Goal: Task Accomplishment & Management: Complete application form

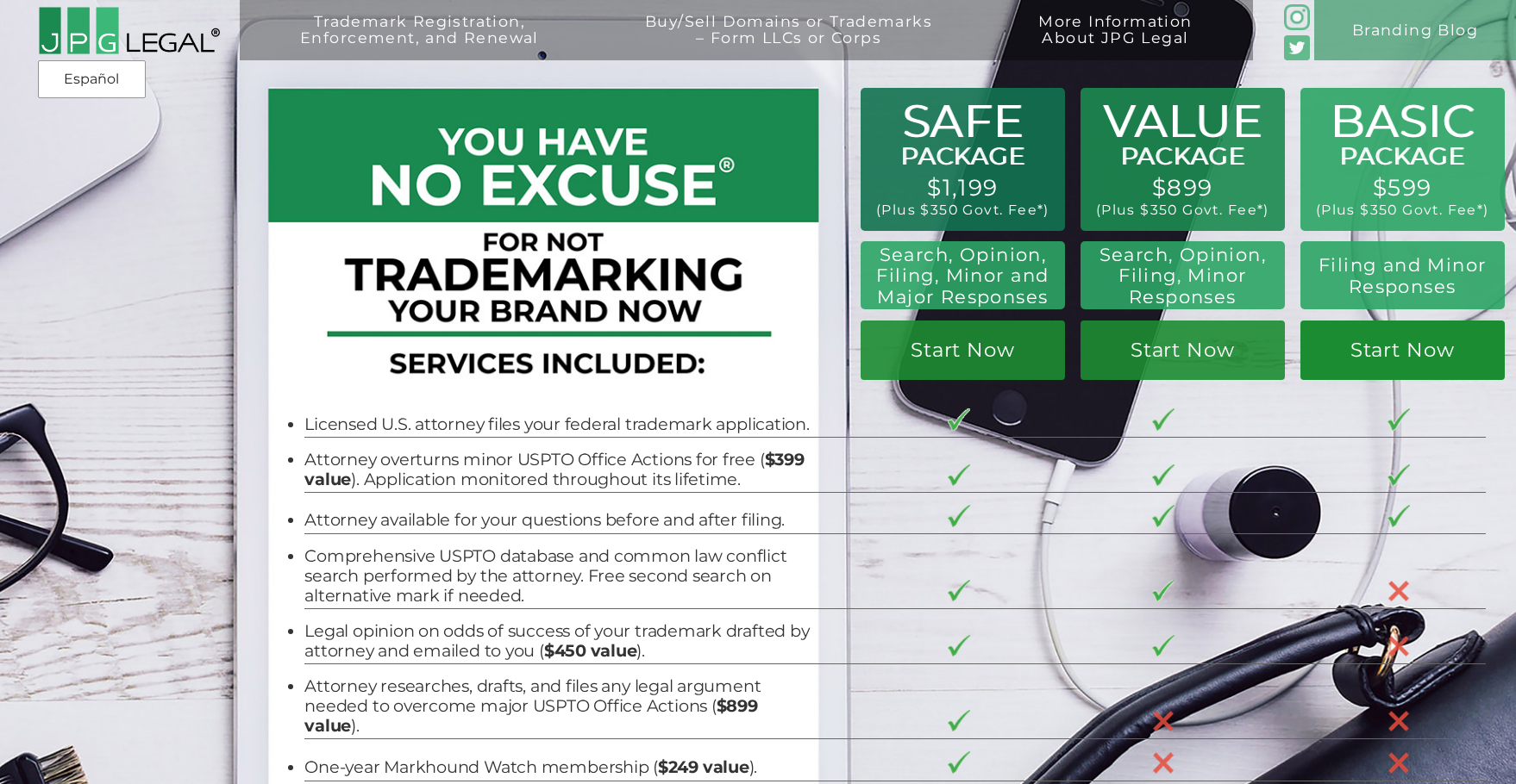
click at [1426, 353] on link "Start Now" at bounding box center [1402, 350] width 204 height 59
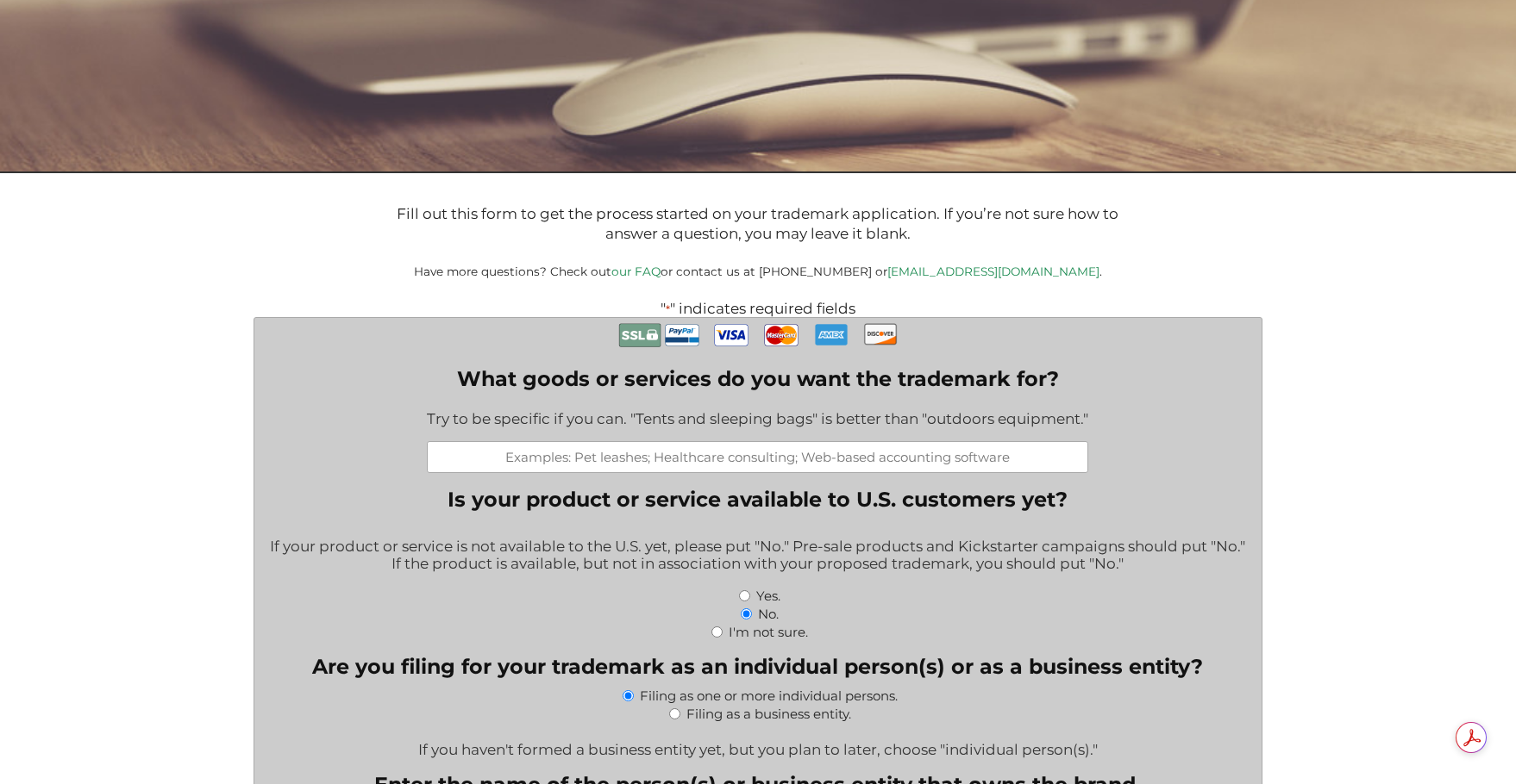
scroll to position [258, 0]
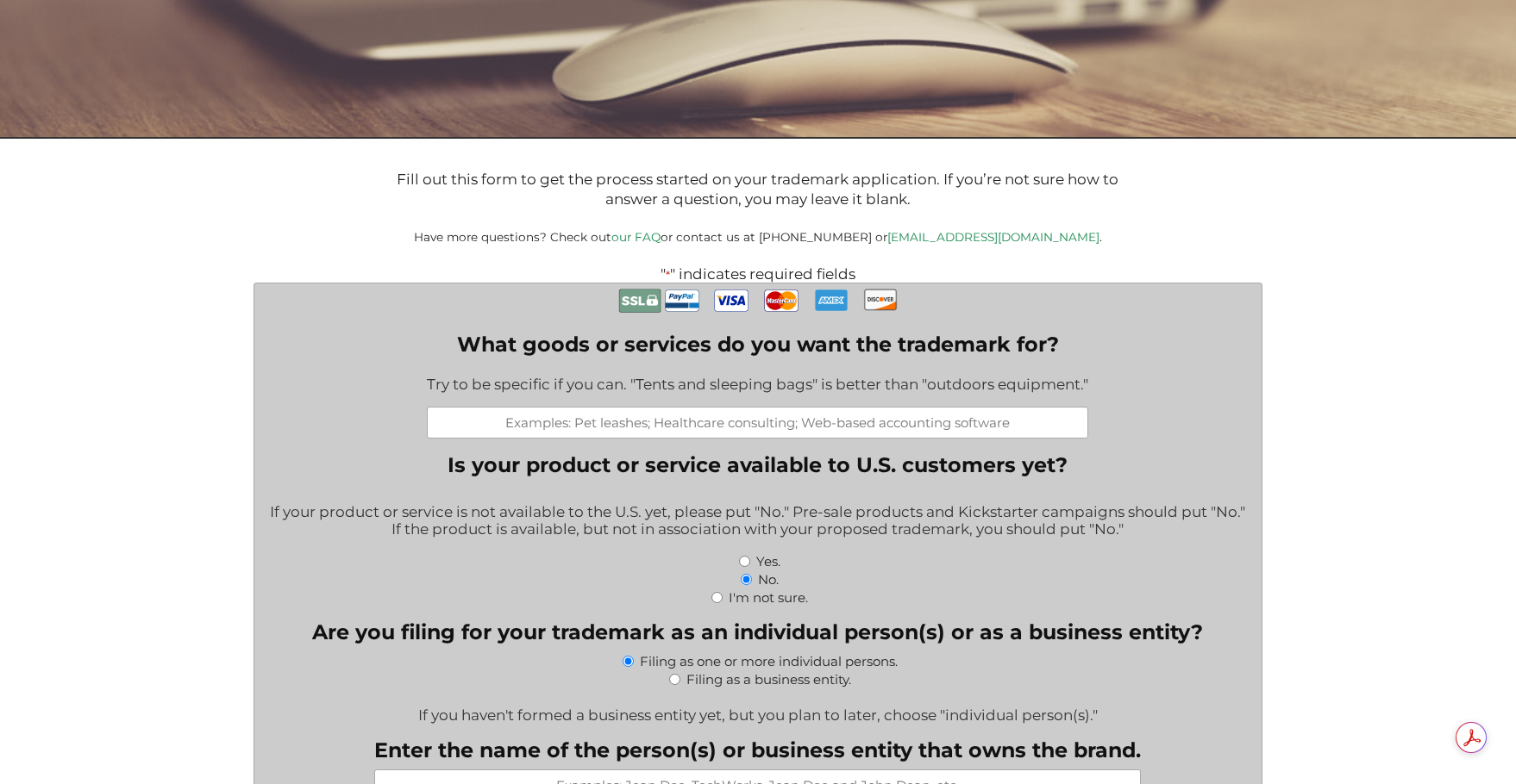
click at [662, 431] on input "What goods or services do you want the trademark for?" at bounding box center [758, 423] width 662 height 32
type input "R"
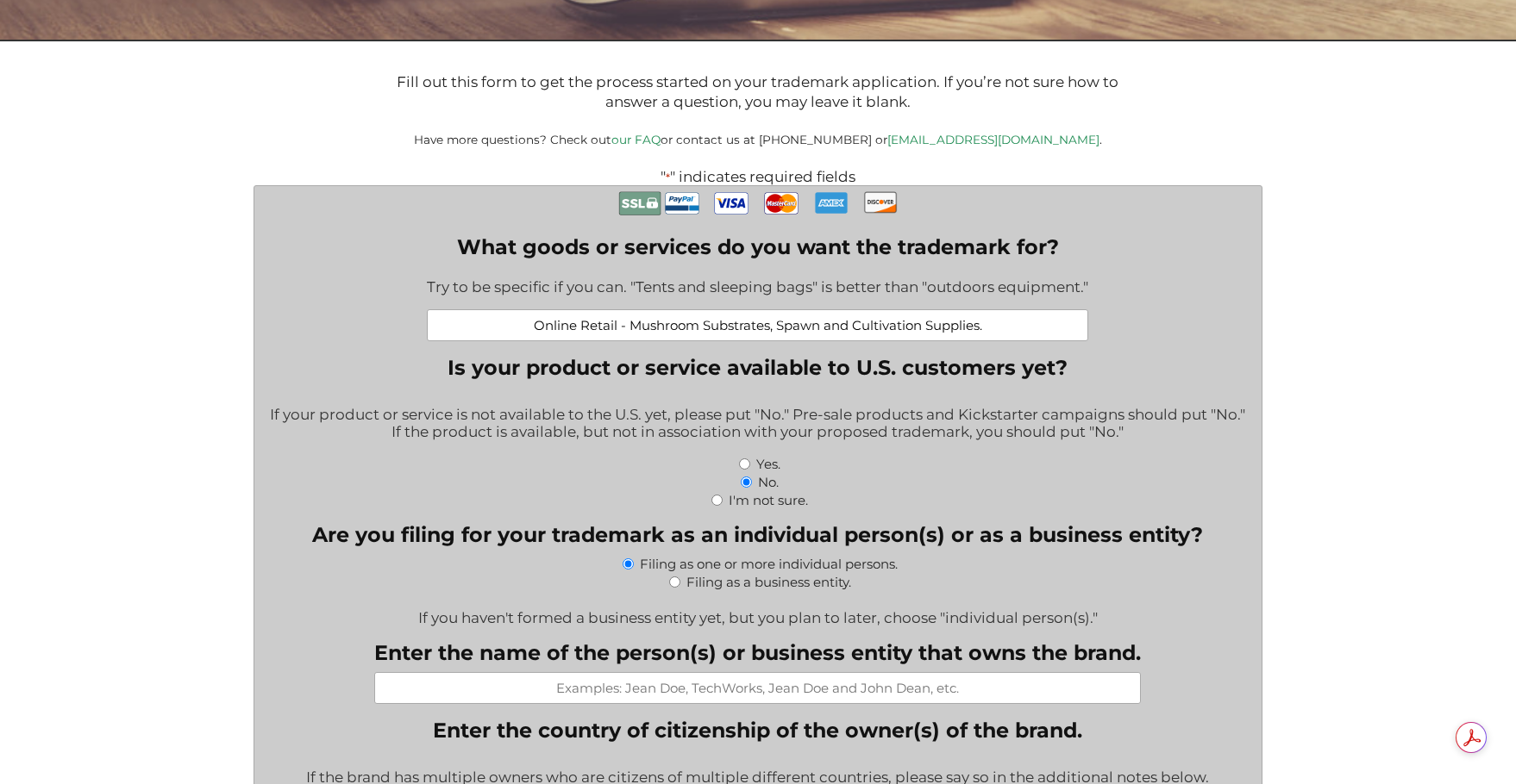
scroll to position [431, 0]
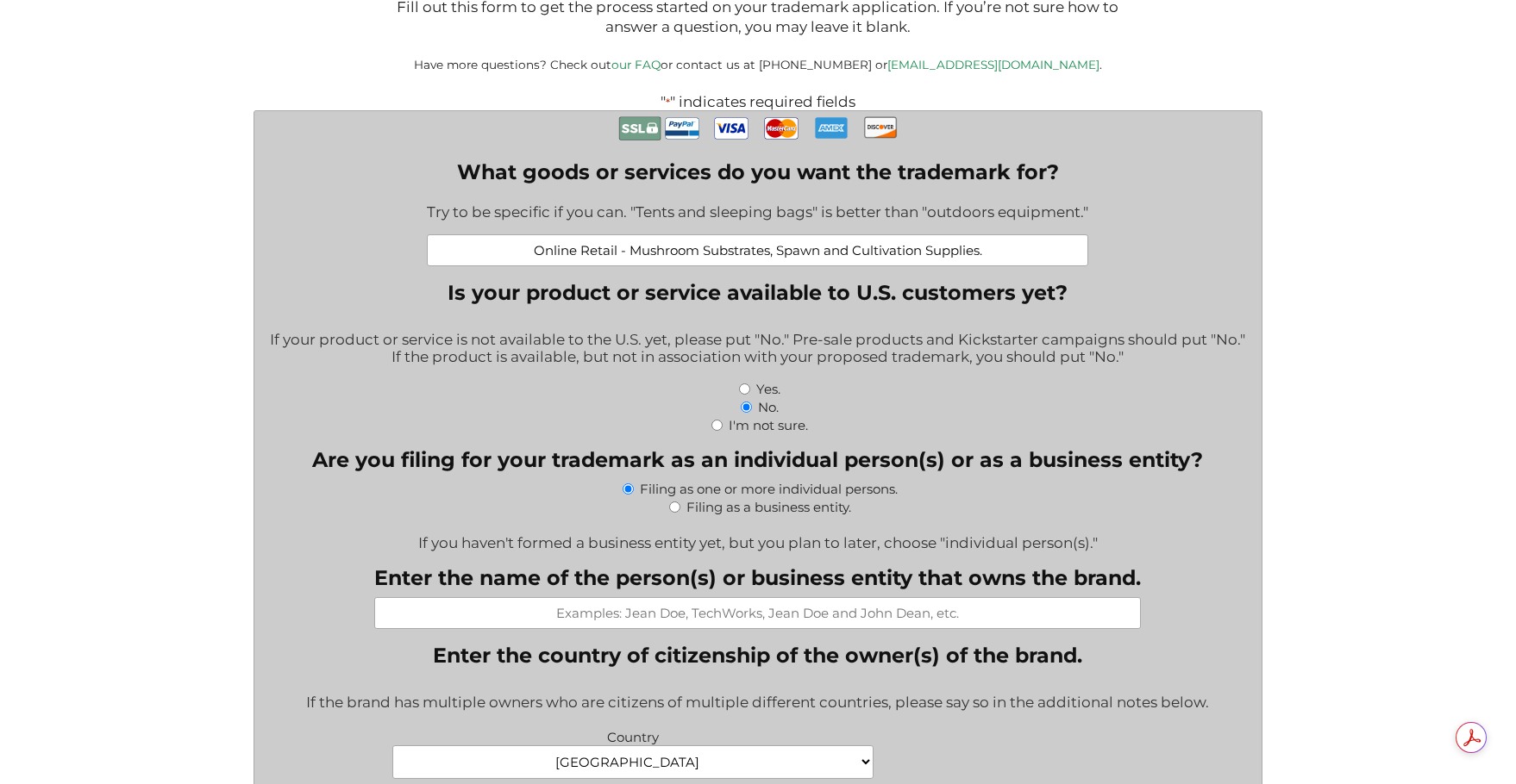
type input "Online Retail - Mushroom Substrates, Spawn and Cultivation Supplies."
click at [672, 511] on input "Filing as a business entity." at bounding box center [674, 507] width 12 height 12
radio input "true"
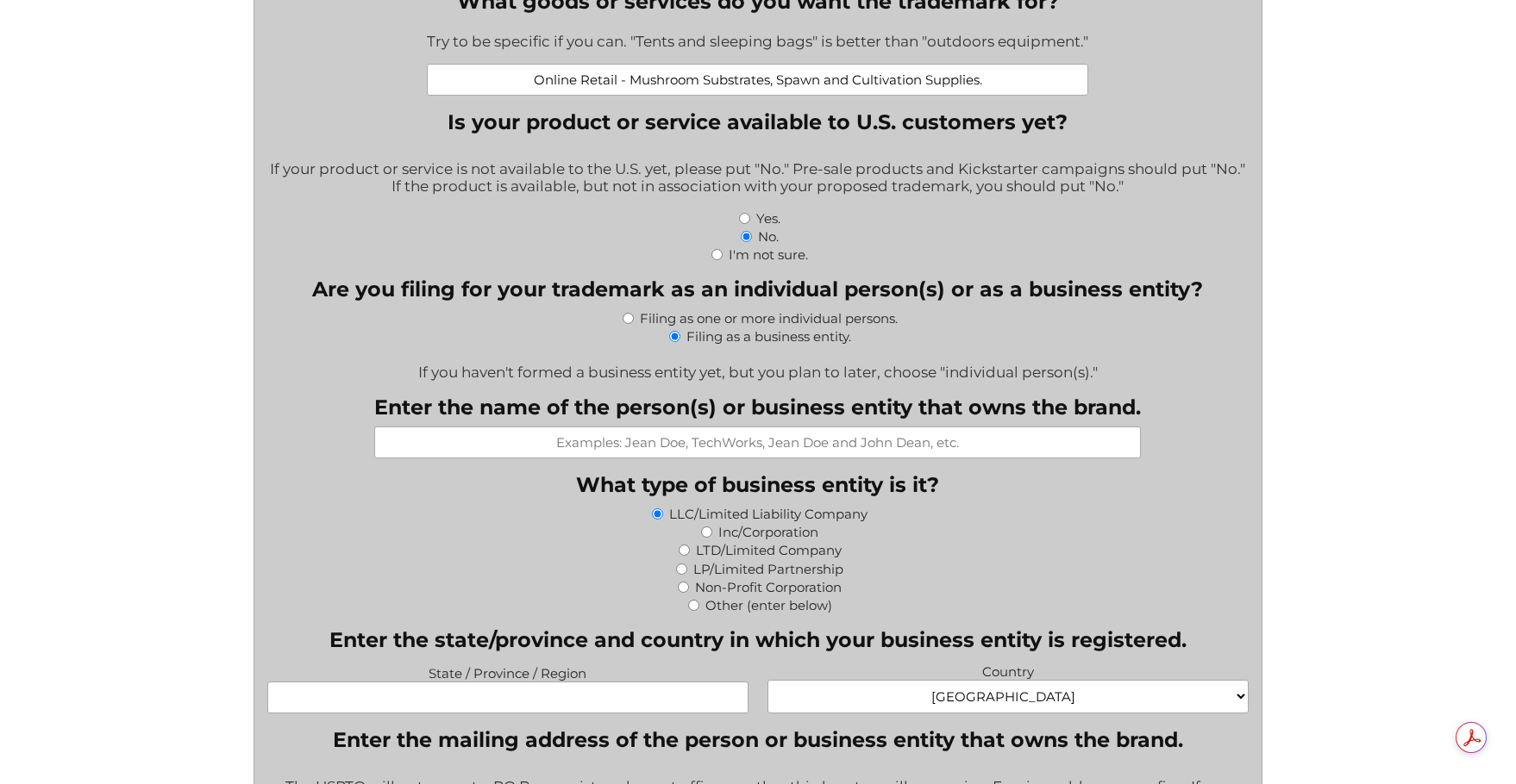
scroll to position [604, 0]
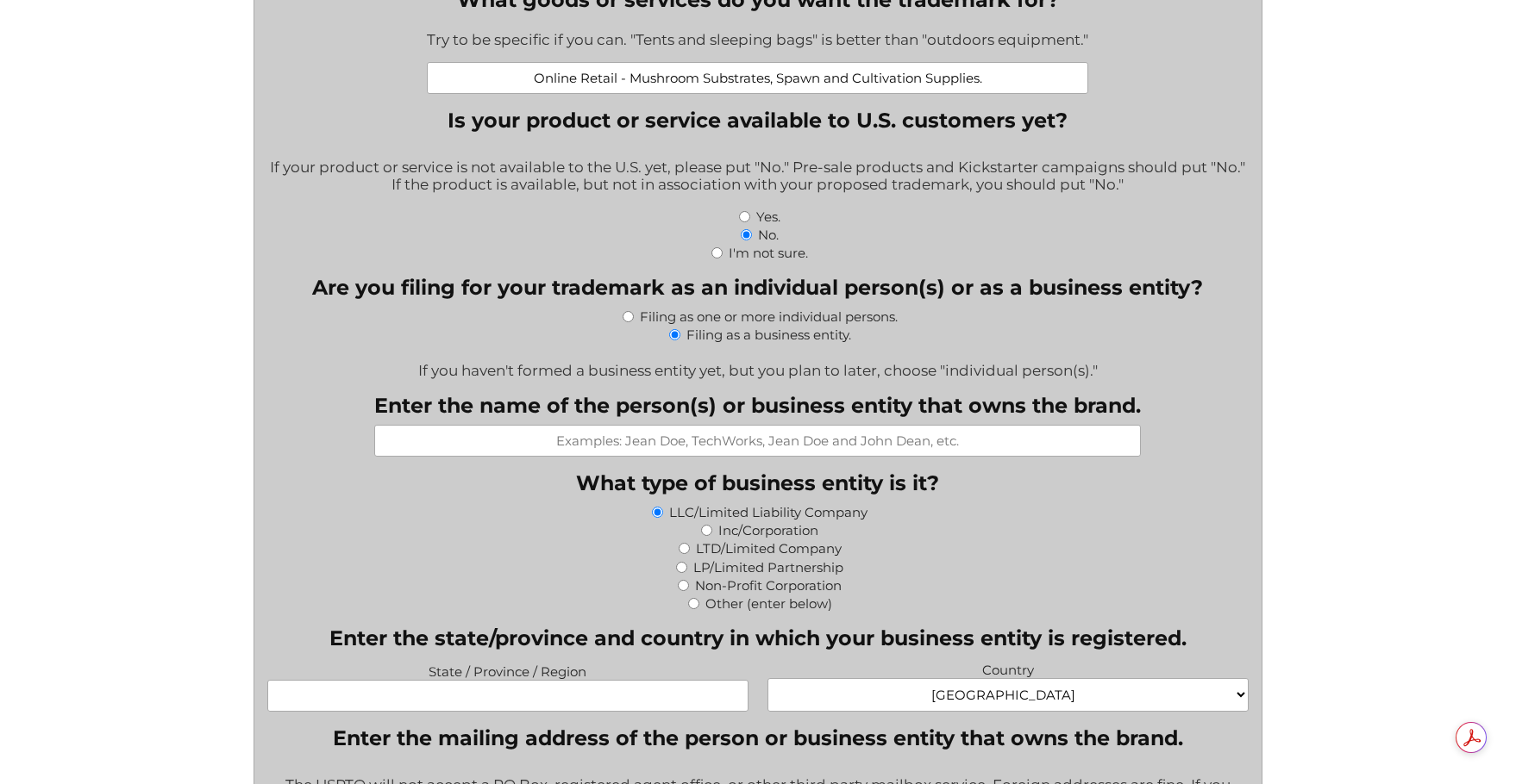
click at [700, 445] on input "Enter the name of the person(s) or business entity that owns the brand." at bounding box center [757, 441] width 766 height 32
type input "Veryan Ventures Limited"
click at [682, 552] on input "LTD/Limited Company" at bounding box center [684, 549] width 12 height 12
radio input "true"
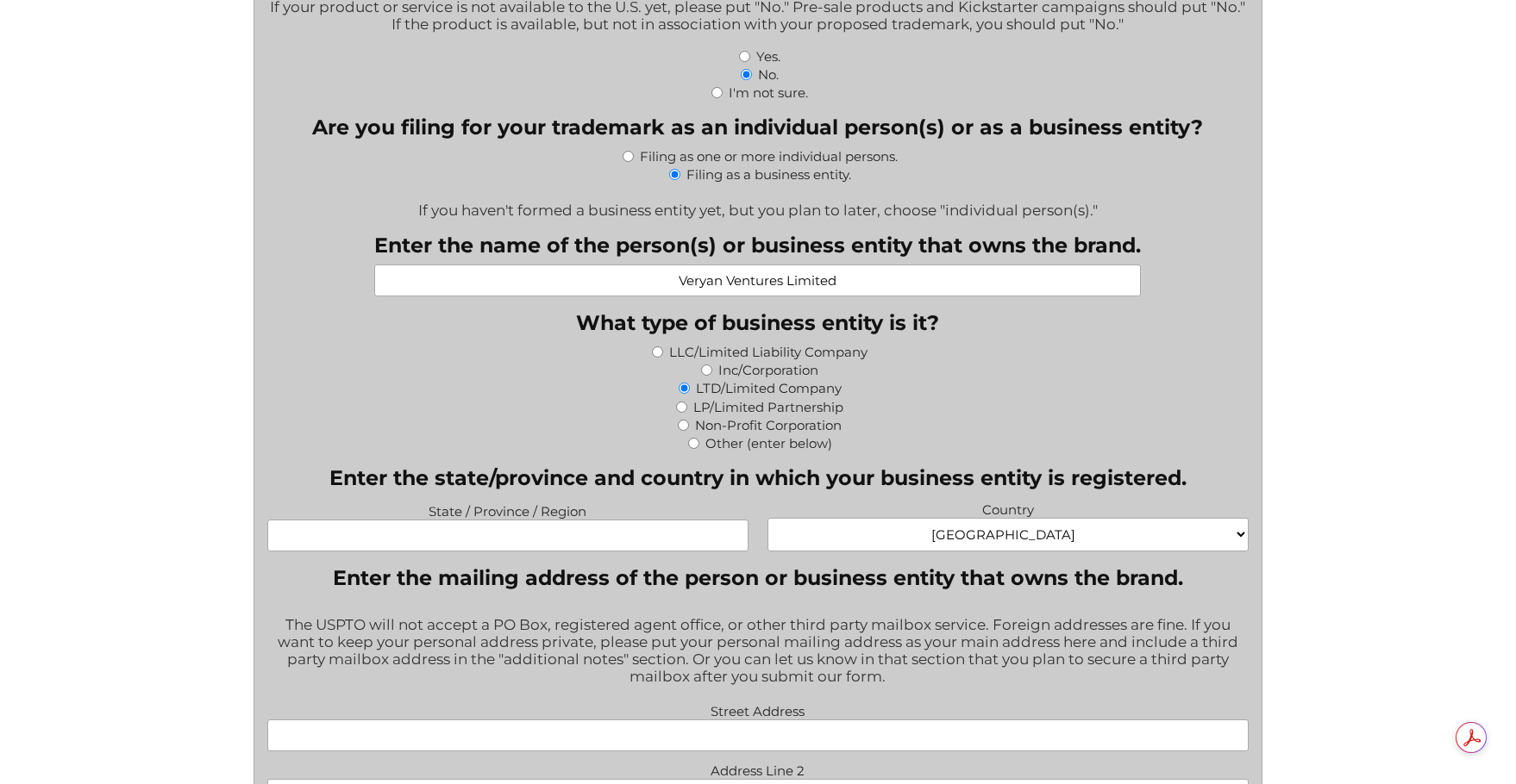
scroll to position [776, 0]
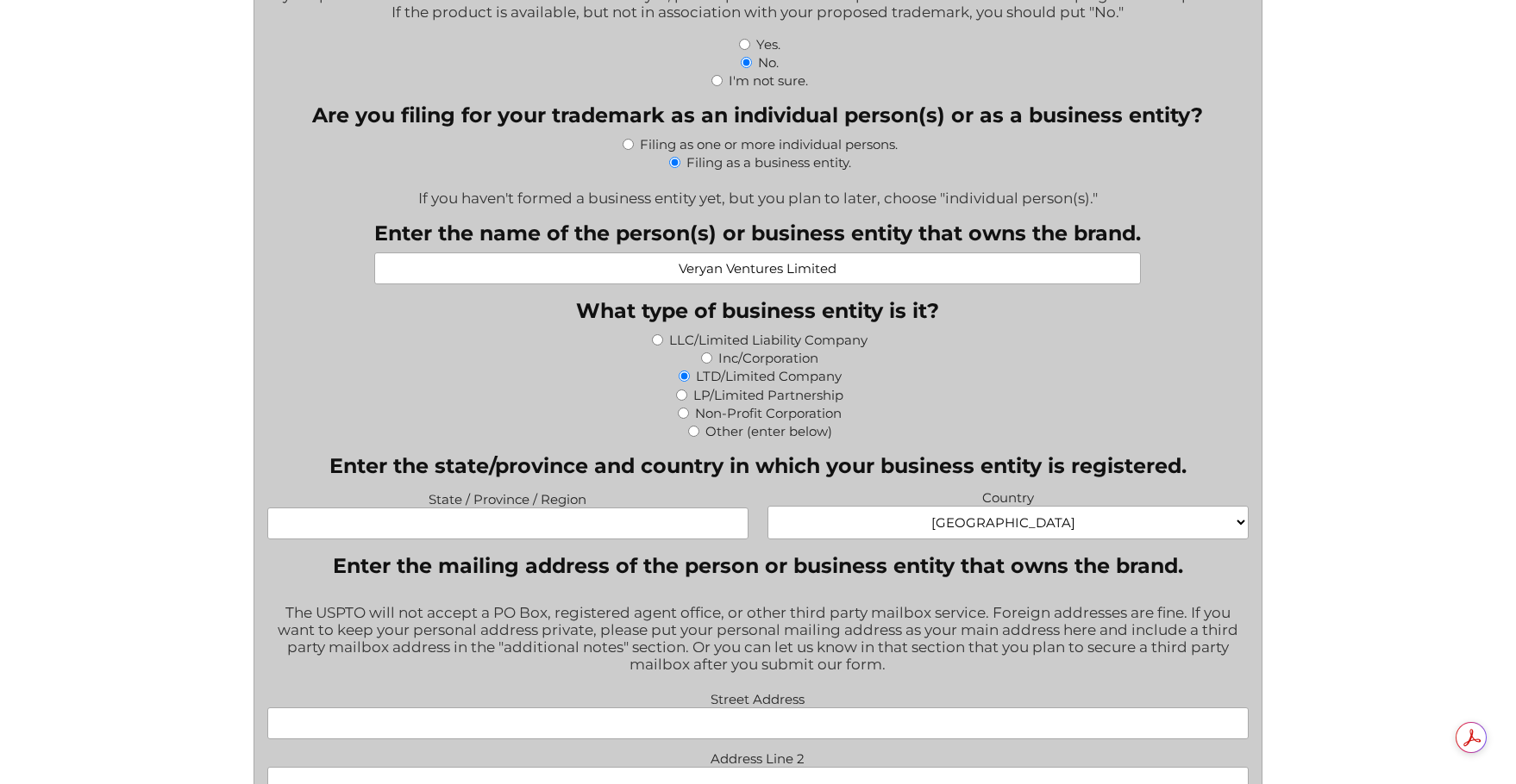
click at [933, 534] on select "[GEOGRAPHIC_DATA] [GEOGRAPHIC_DATA] [GEOGRAPHIC_DATA] [US_STATE] [GEOGRAPHIC_DA…" at bounding box center [1008, 523] width 481 height 34
select select "[GEOGRAPHIC_DATA]"
click at [767, 509] on select "[GEOGRAPHIC_DATA] [GEOGRAPHIC_DATA] [GEOGRAPHIC_DATA] [US_STATE] [GEOGRAPHIC_DA…" at bounding box center [1008, 523] width 481 height 34
click at [494, 528] on input "State / Province / Region" at bounding box center [508, 524] width 481 height 32
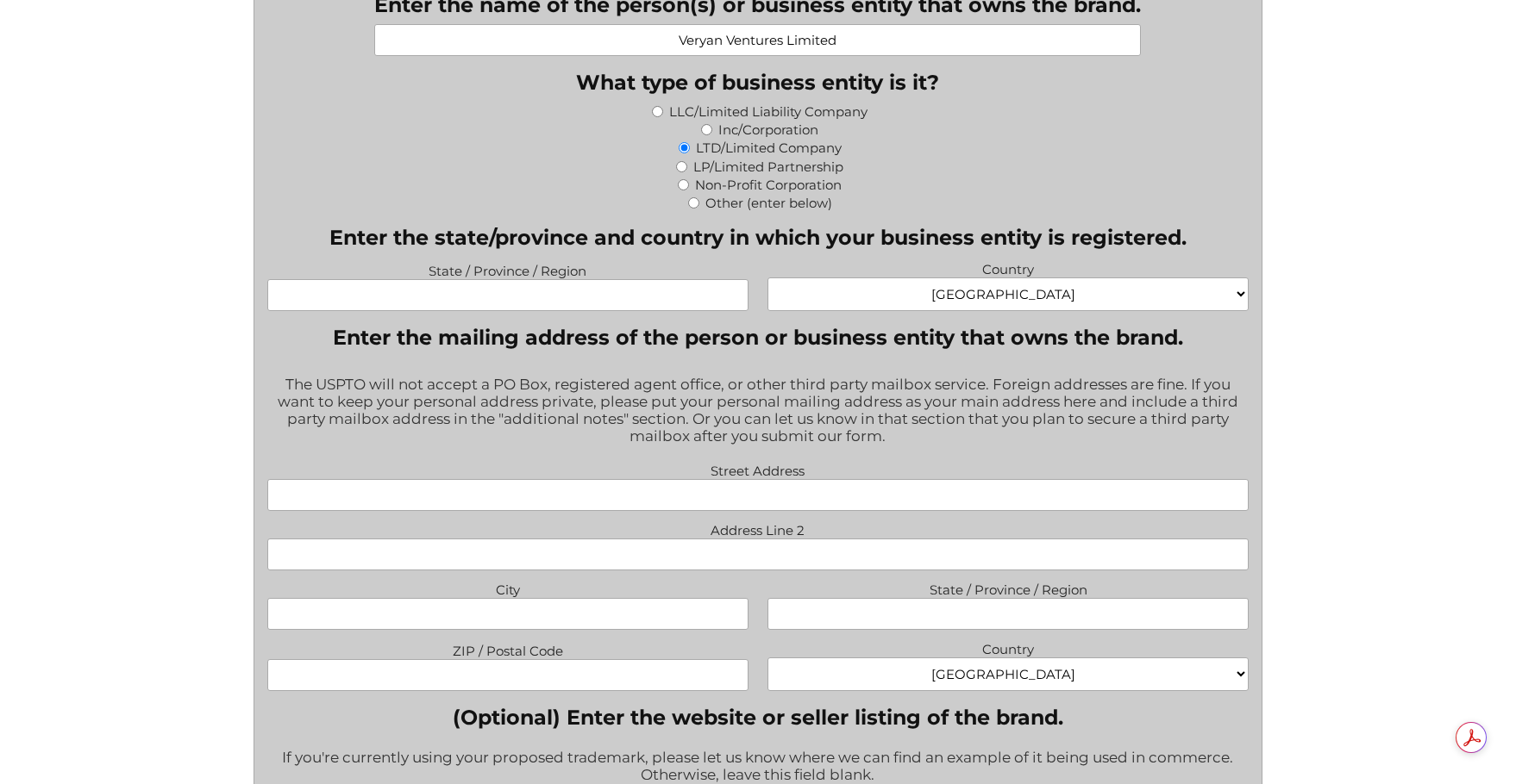
scroll to position [1034, 0]
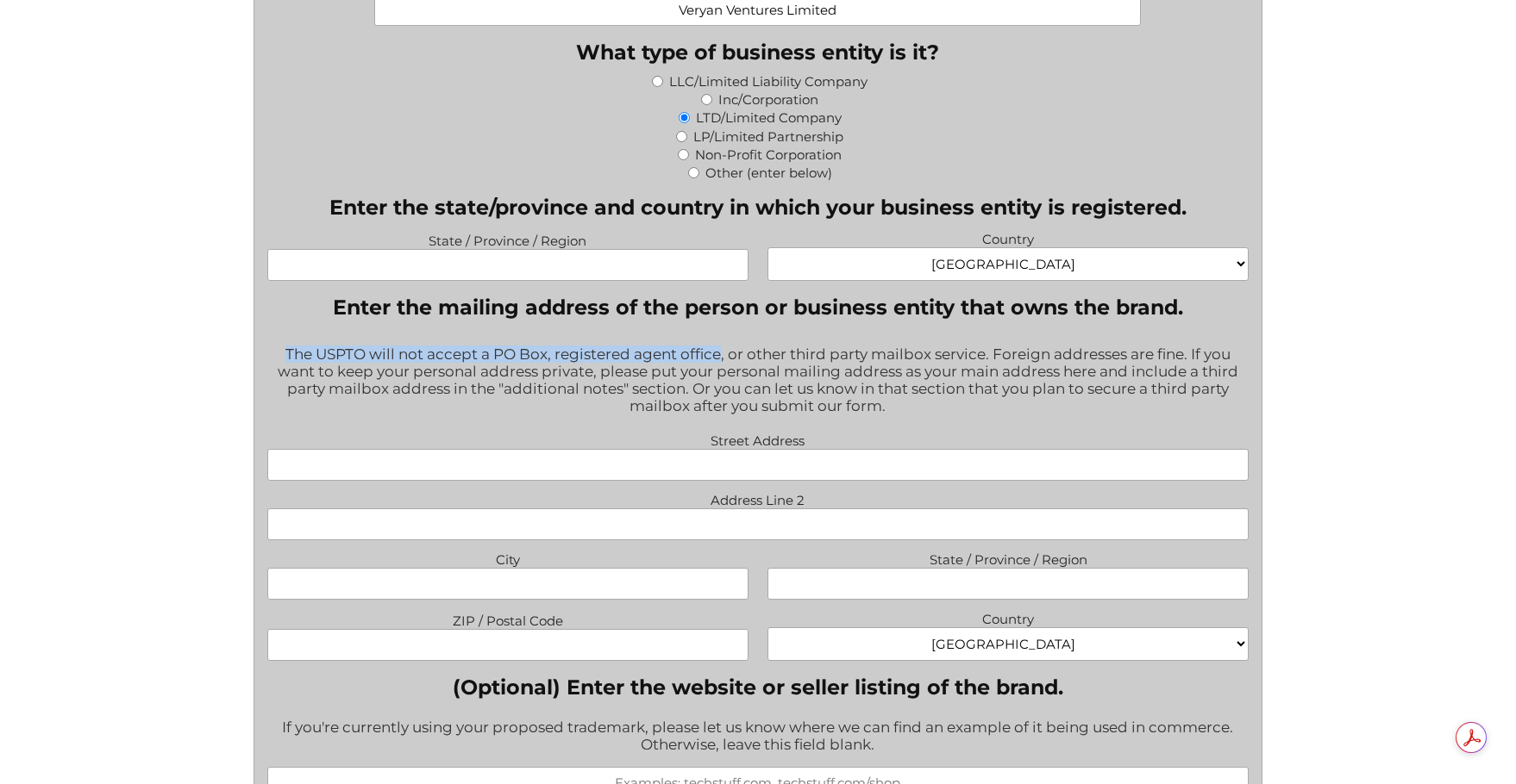
drag, startPoint x: 285, startPoint y: 360, endPoint x: 719, endPoint y: 362, distance: 434.0
click at [719, 362] on div "The USPTO will not accept a PO Box, registered agent office, or other third par…" at bounding box center [758, 382] width 982 height 94
copy div "The USPTO will not accept a PO Box, registered agent office"
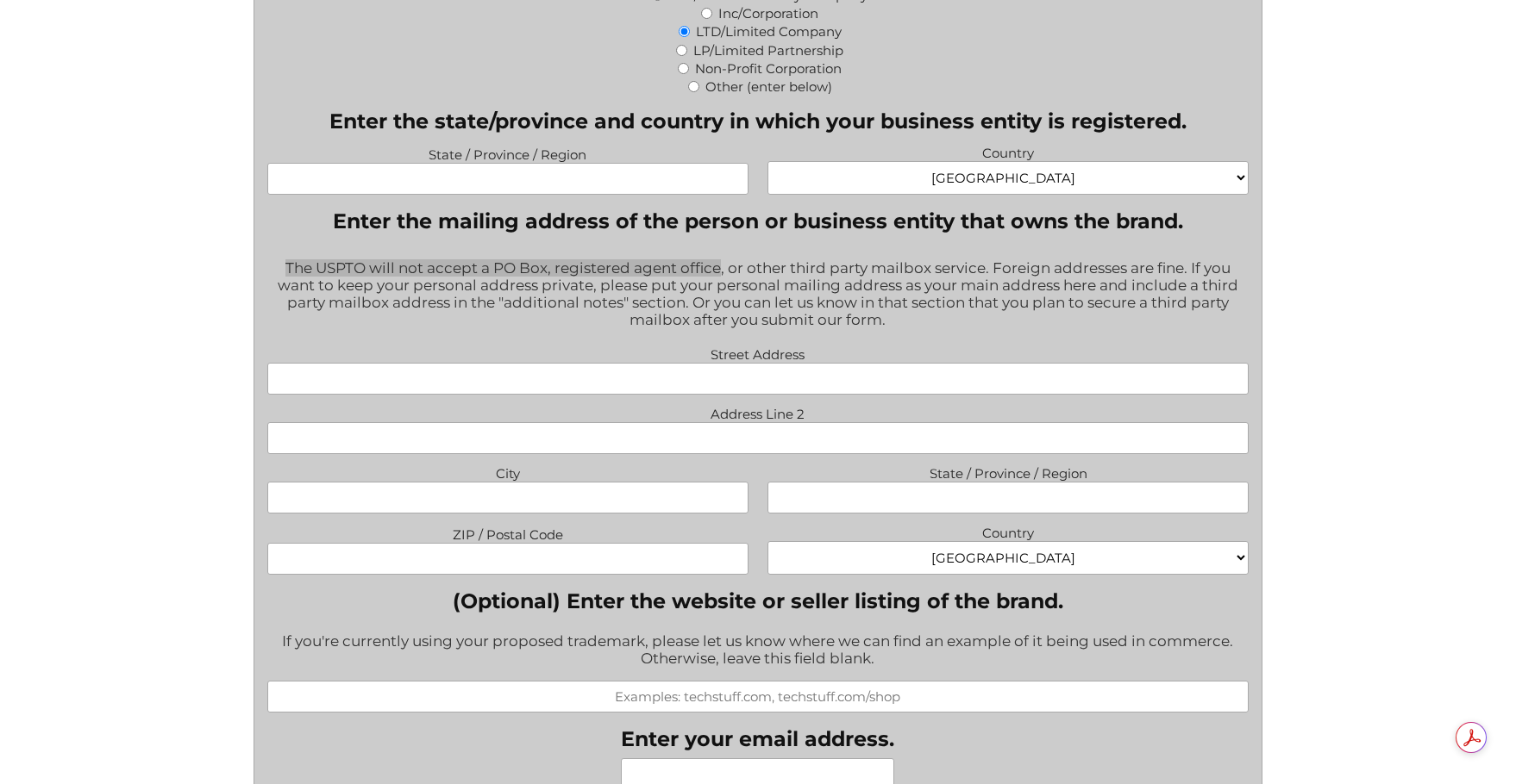
scroll to position [1207, 0]
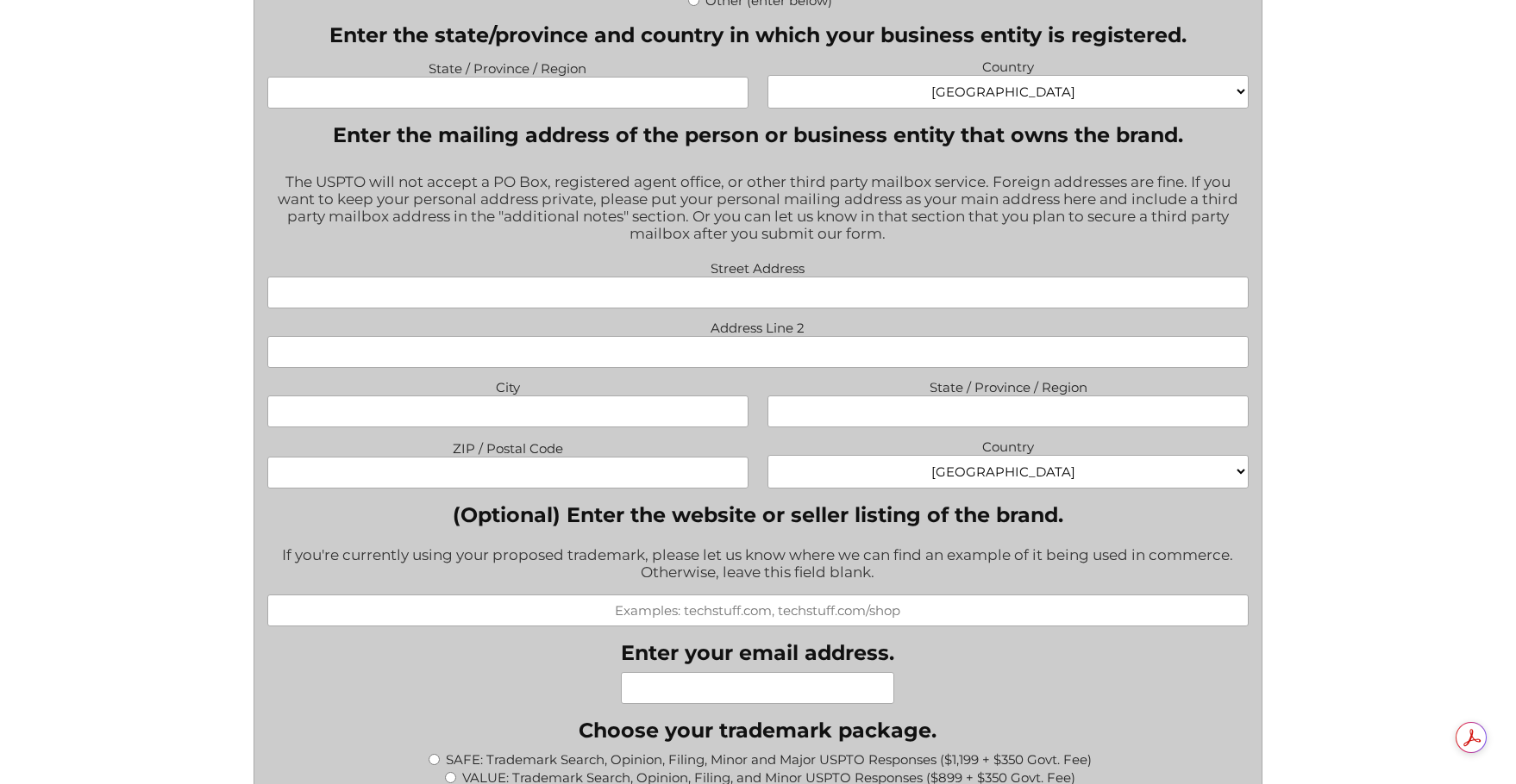
click at [723, 297] on input "Street Address" at bounding box center [758, 293] width 982 height 32
type input "[GEOGRAPHIC_DATA]"
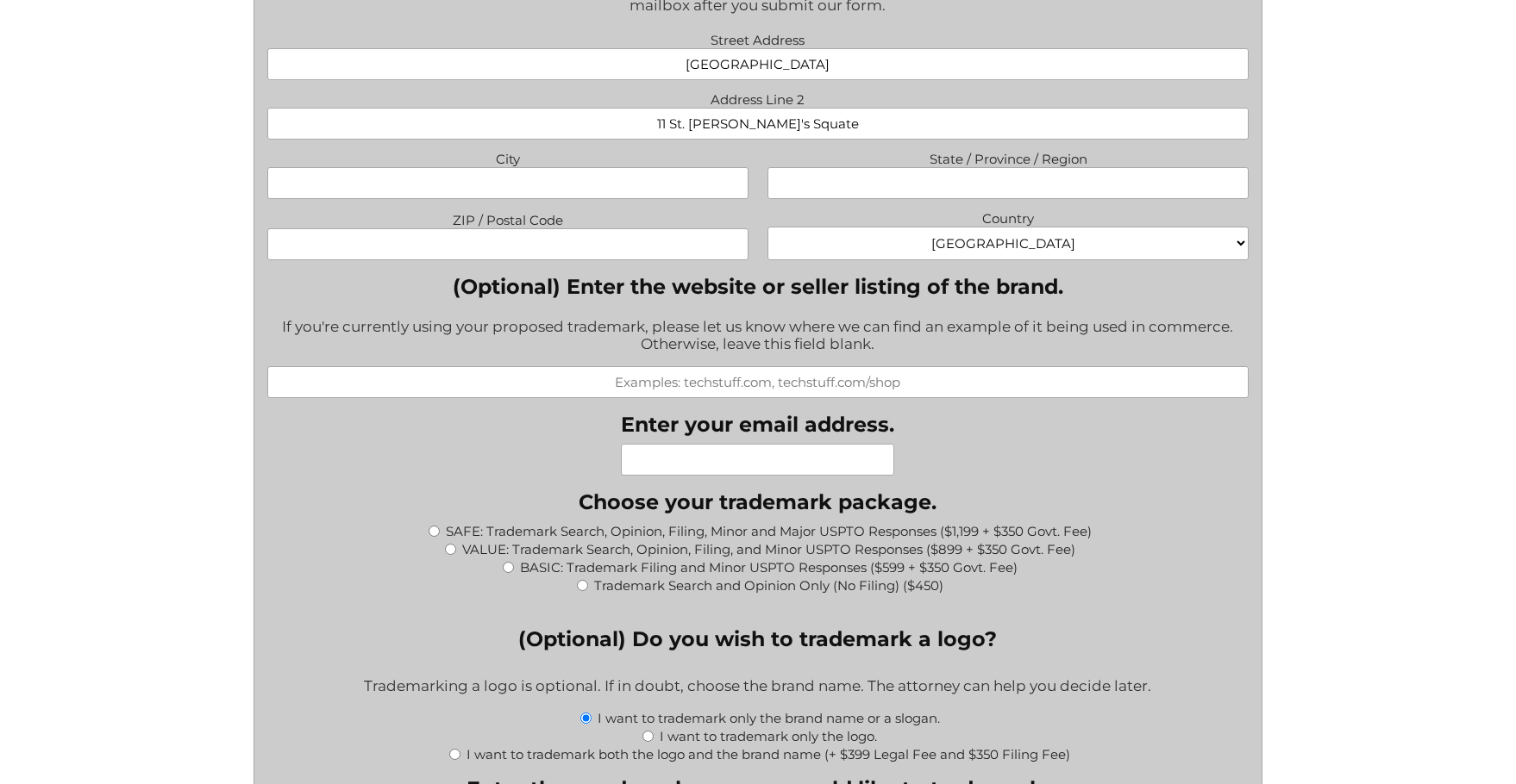
scroll to position [1465, 0]
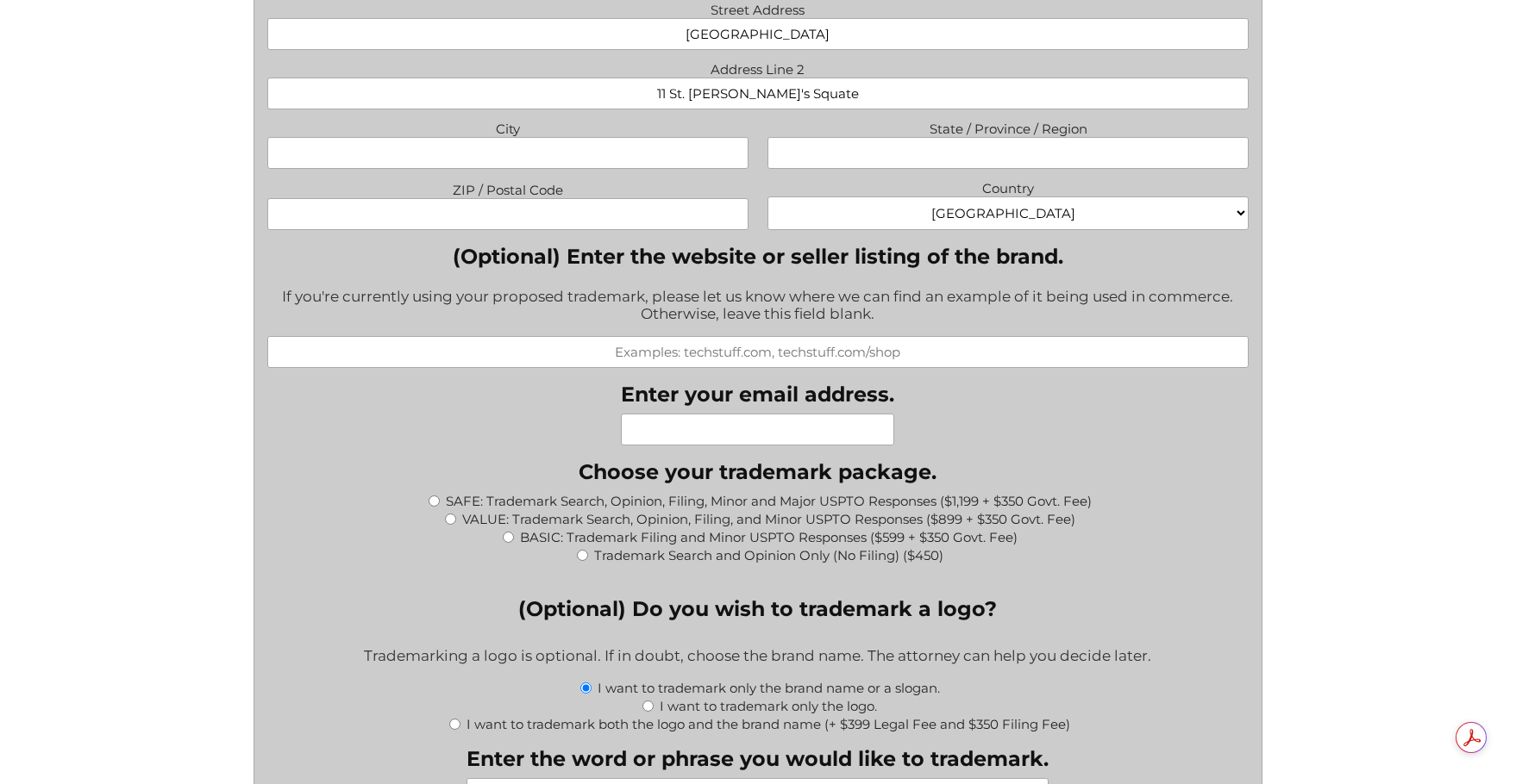
type input "11 St. [PERSON_NAME]'s Squate"
click at [508, 543] on input "BASIC: Trademark Filing and Minor USPTO Responses ($599 + $350 Govt. Fee)" at bounding box center [508, 537] width 12 height 12
radio input "true"
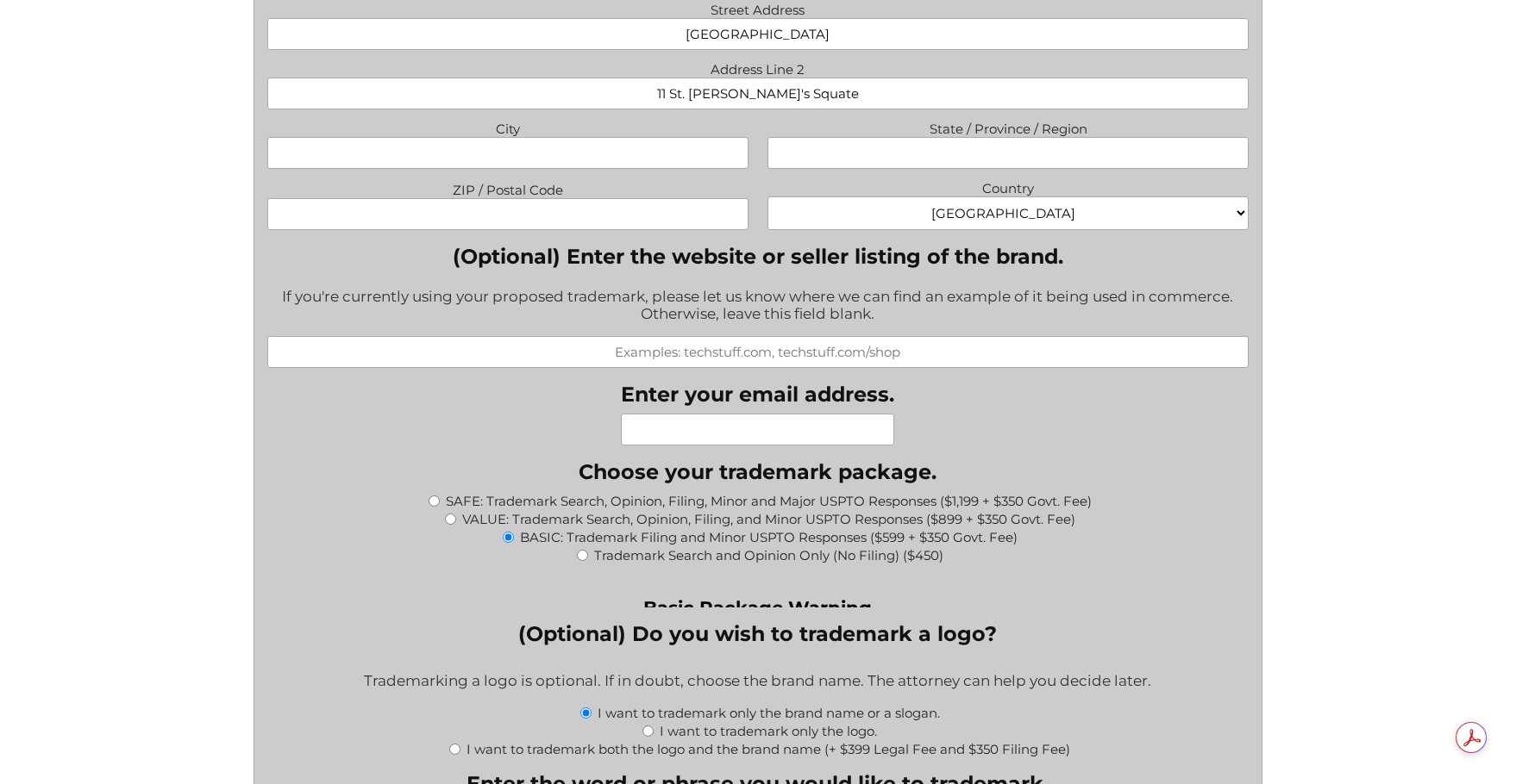
type input "$949.00"
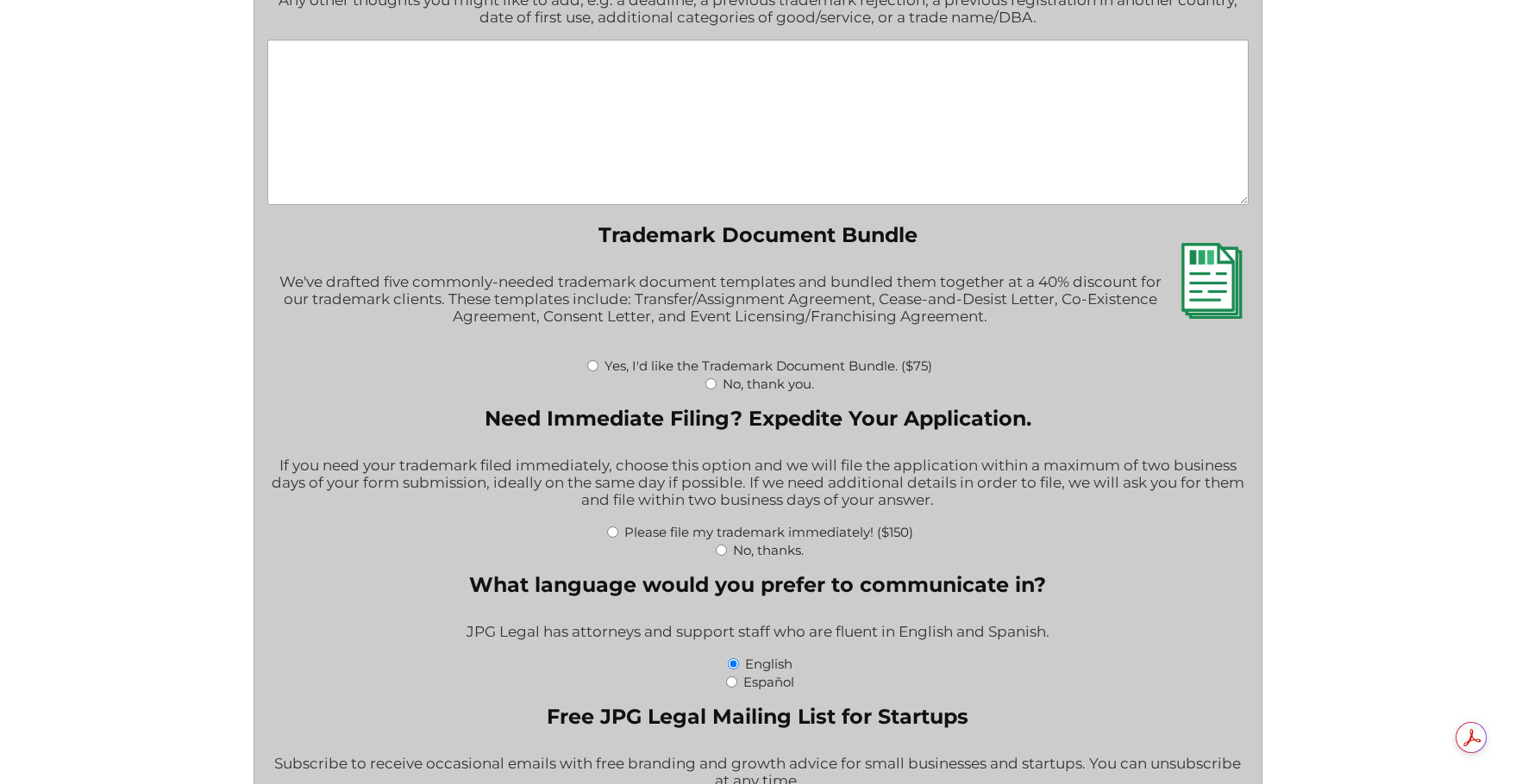
scroll to position [2586, 0]
click at [719, 551] on input "No, thanks." at bounding box center [721, 550] width 12 height 12
radio input "true"
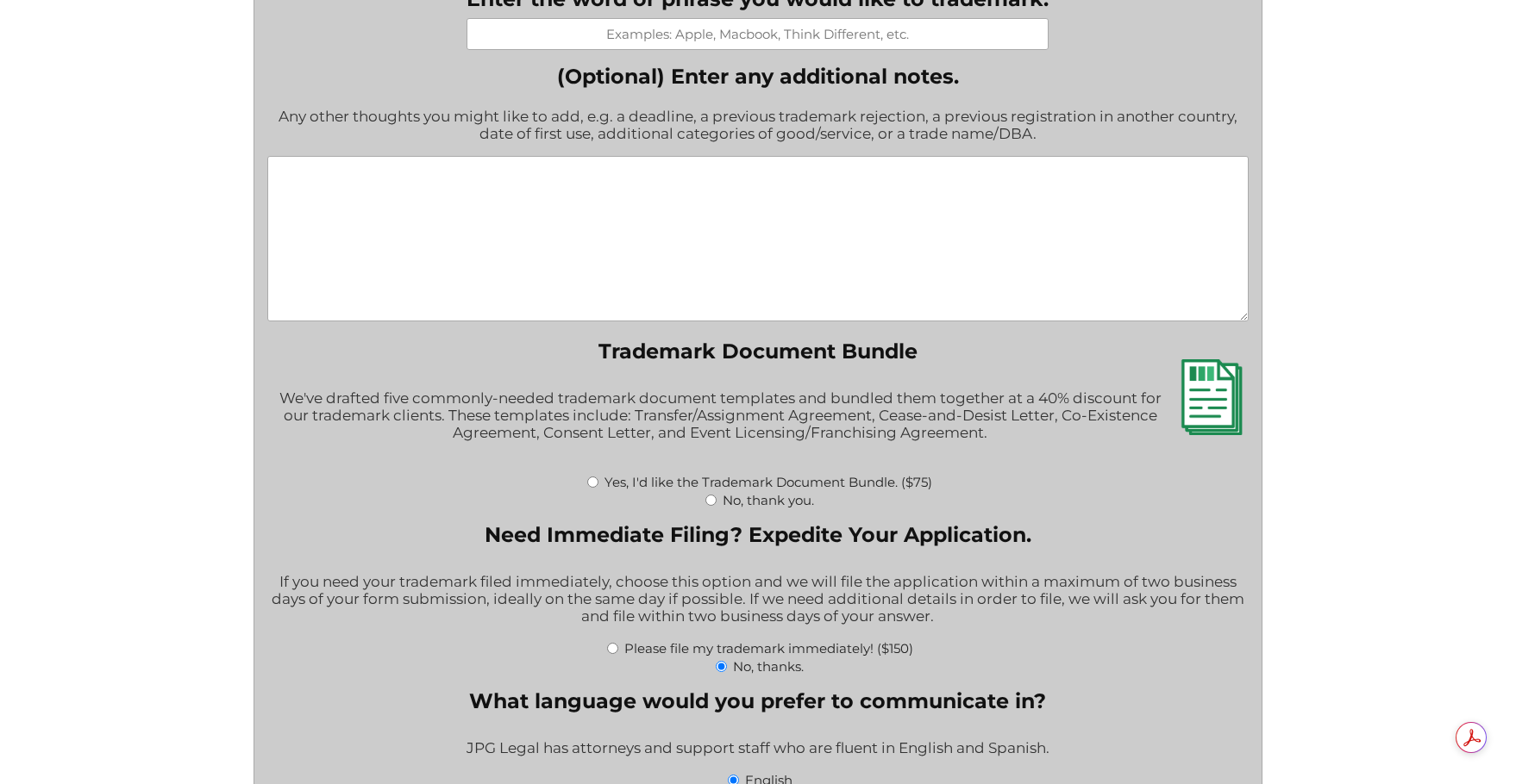
scroll to position [2413, 0]
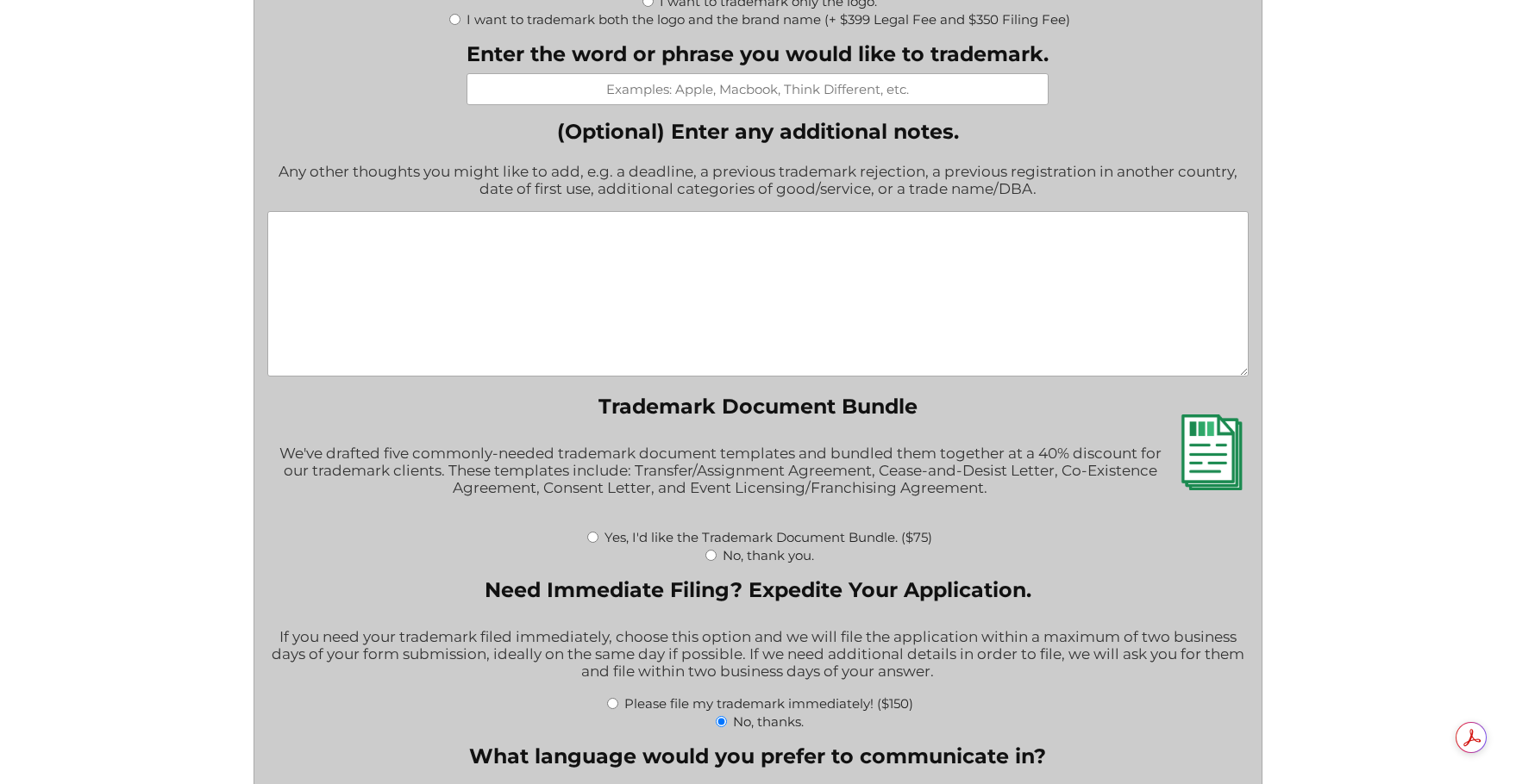
click at [715, 555] on input "No, thank you." at bounding box center [710, 555] width 12 height 12
radio input "true"
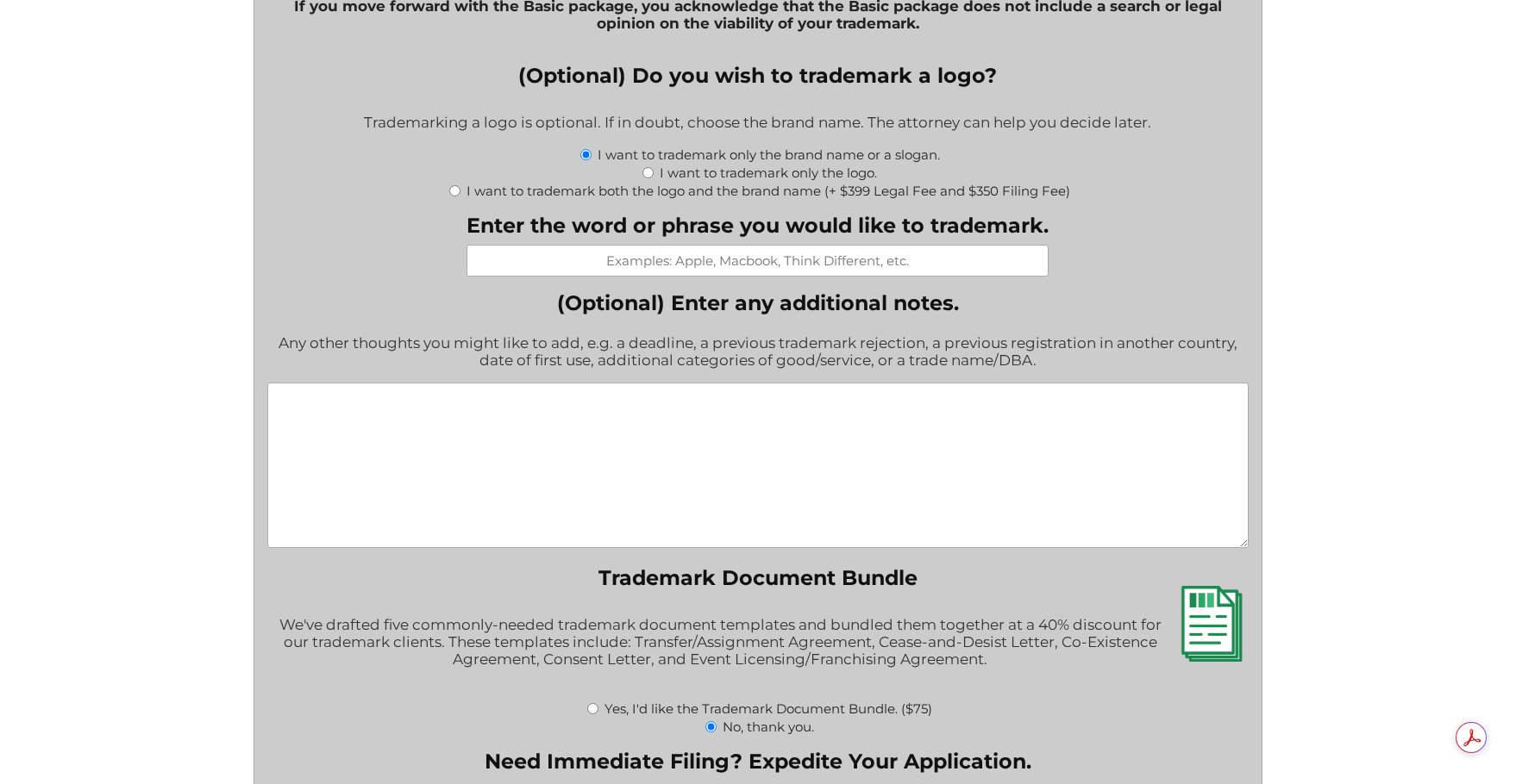
scroll to position [2241, 0]
click at [578, 433] on textarea "(Optional) Enter any additional notes." at bounding box center [758, 466] width 982 height 165
paste textarea "Trademark: MycoNutrients Class 1 • Growing media for mushrooms • Nutrient-rich …"
drag, startPoint x: 796, startPoint y: 519, endPoint x: 721, endPoint y: 503, distance: 76.7
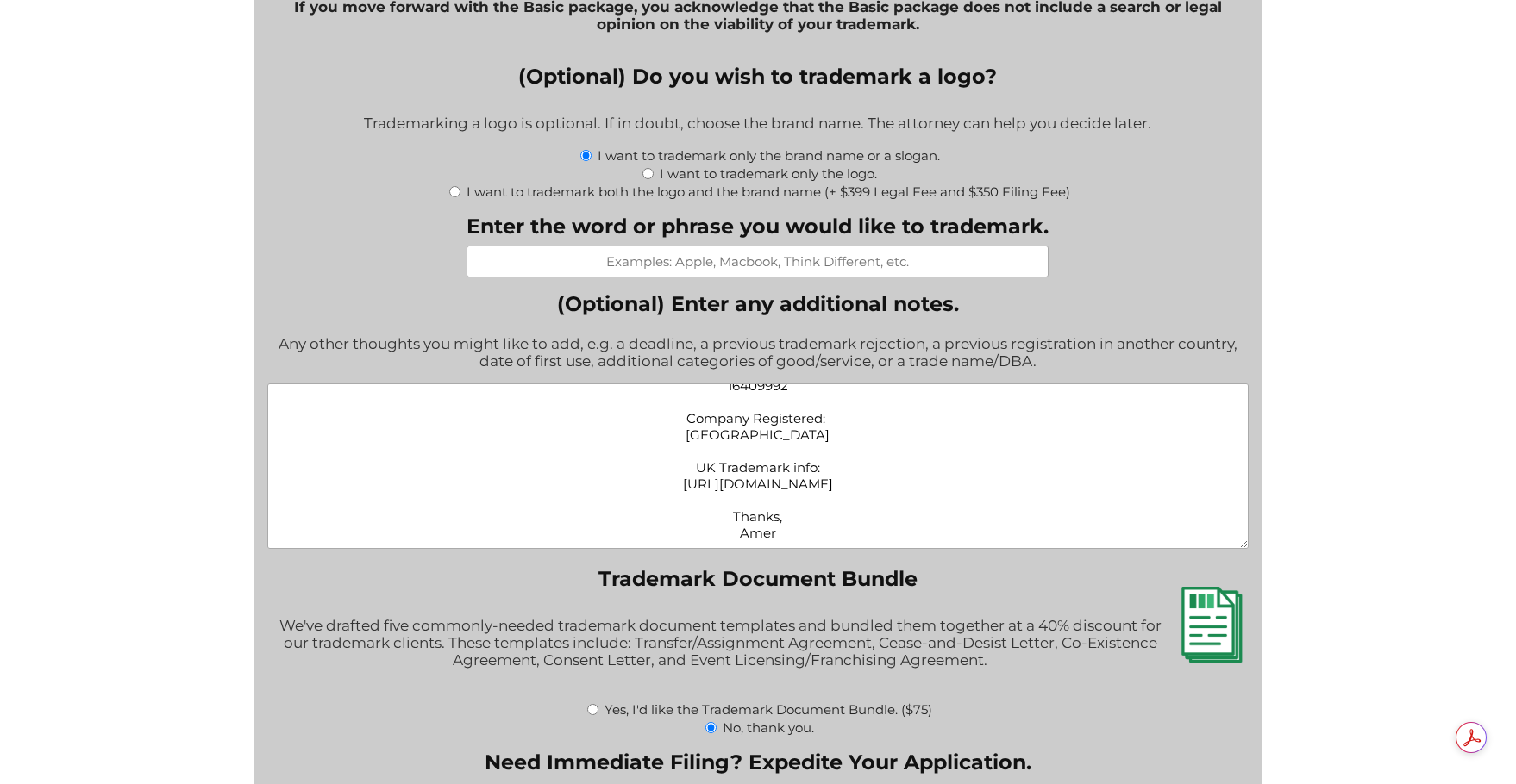
click at [721, 503] on textarea "Trademark: MycoNutrients Class 1 • Growing media for mushrooms • Nutrient-rich …" at bounding box center [758, 466] width 982 height 165
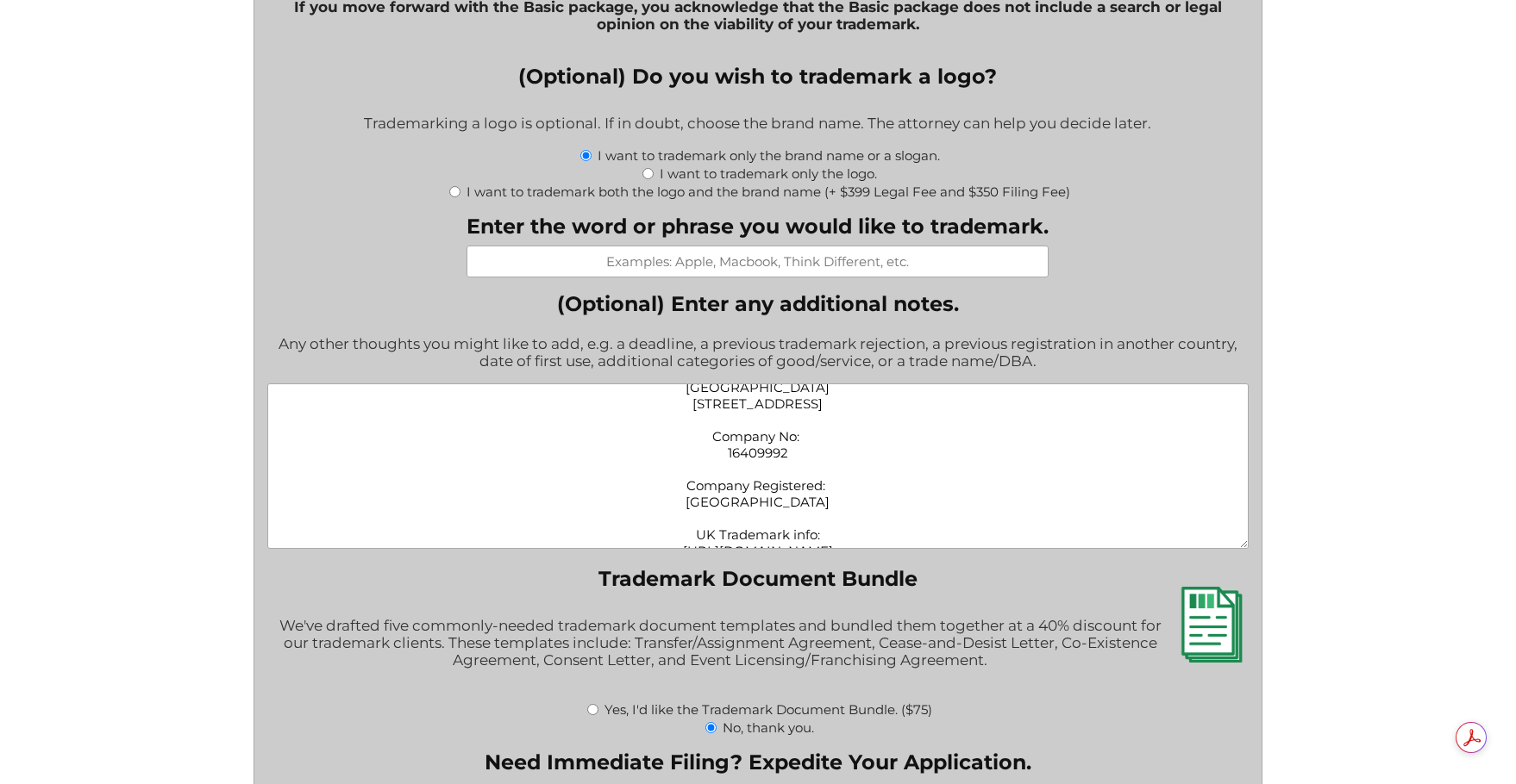
scroll to position [288, 0]
click at [761, 440] on textarea "Trademark: MycoNutrients Class 1 • Growing media for mushrooms • Nutrient-rich …" at bounding box center [758, 466] width 982 height 165
click at [735, 460] on textarea "Trademark: MycoNutrients Class 1 • Growing media for mushrooms • Nutrient-rich …" at bounding box center [758, 466] width 982 height 165
click at [717, 460] on textarea "Trademark: MycoNutrients Class 1 • Growing media for mushrooms • Nutrient-rich …" at bounding box center [758, 466] width 982 height 165
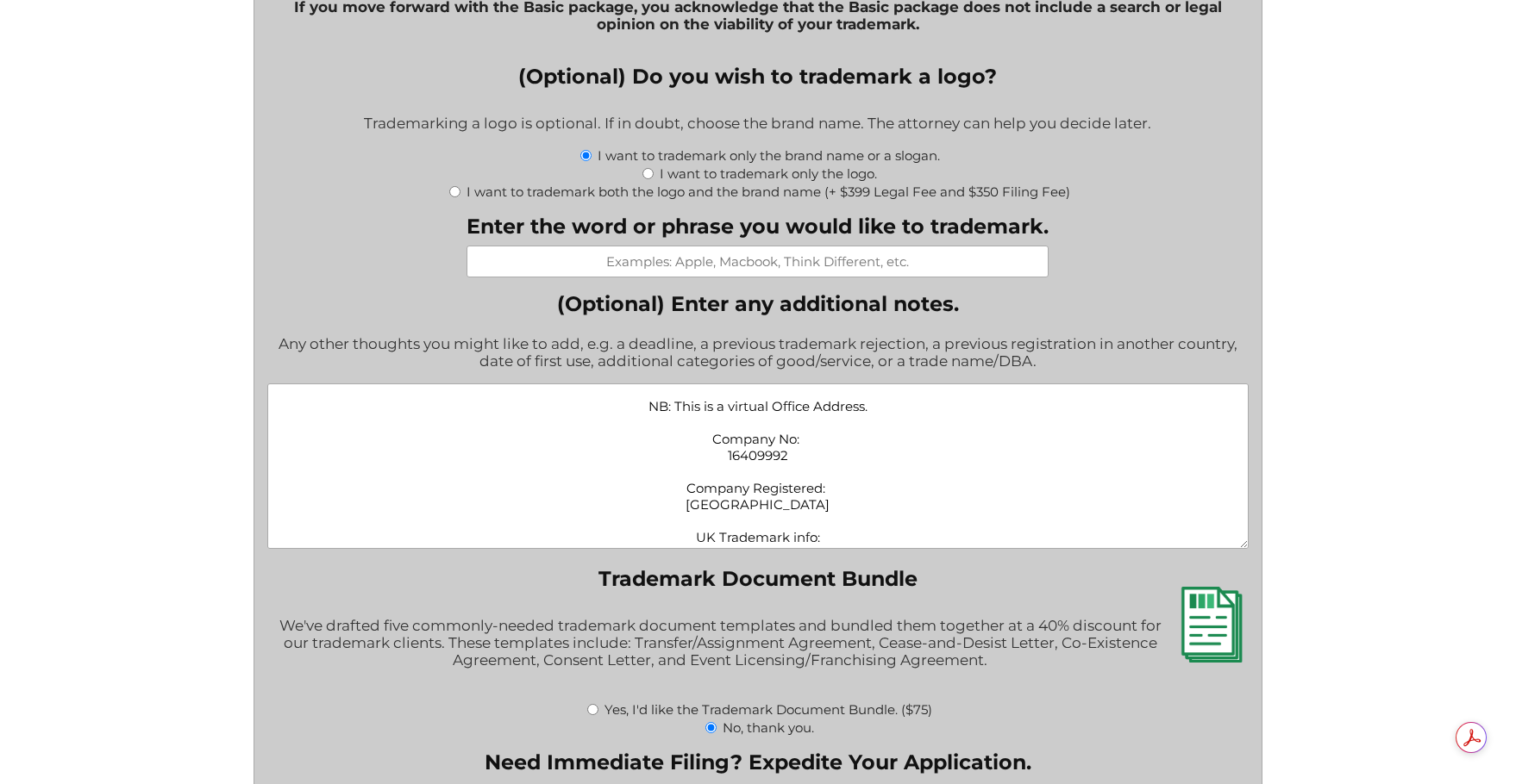
click at [719, 461] on textarea "Trademark: MycoNutrients Class 1 • Growing media for mushrooms • Nutrient-rich …" at bounding box center [758, 466] width 982 height 165
click at [895, 462] on textarea "Trademark: MycoNutrients Class 1 • Growing media for mushrooms • Nutrient-rich …" at bounding box center [758, 466] width 982 height 165
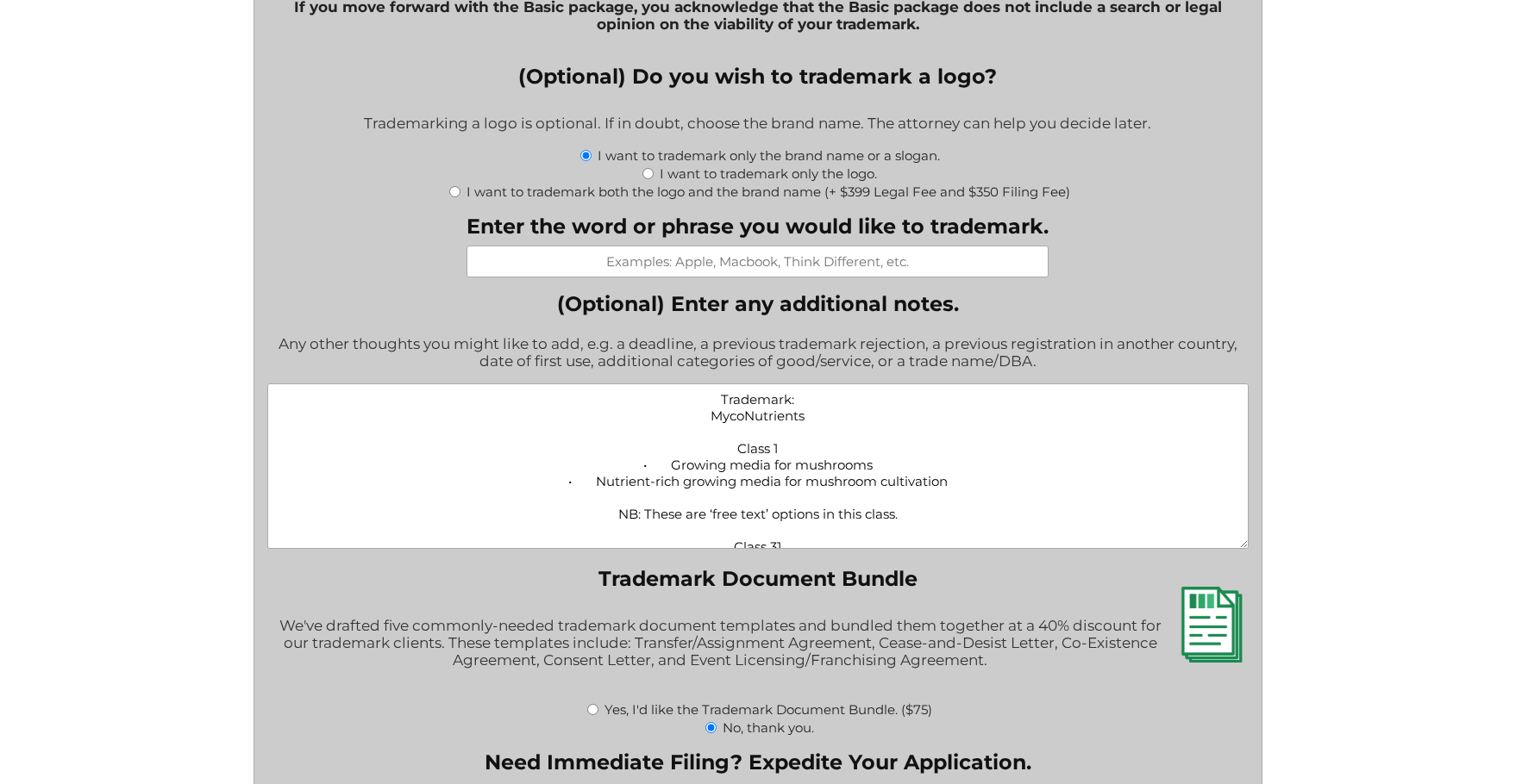
scroll to position [2155, 0]
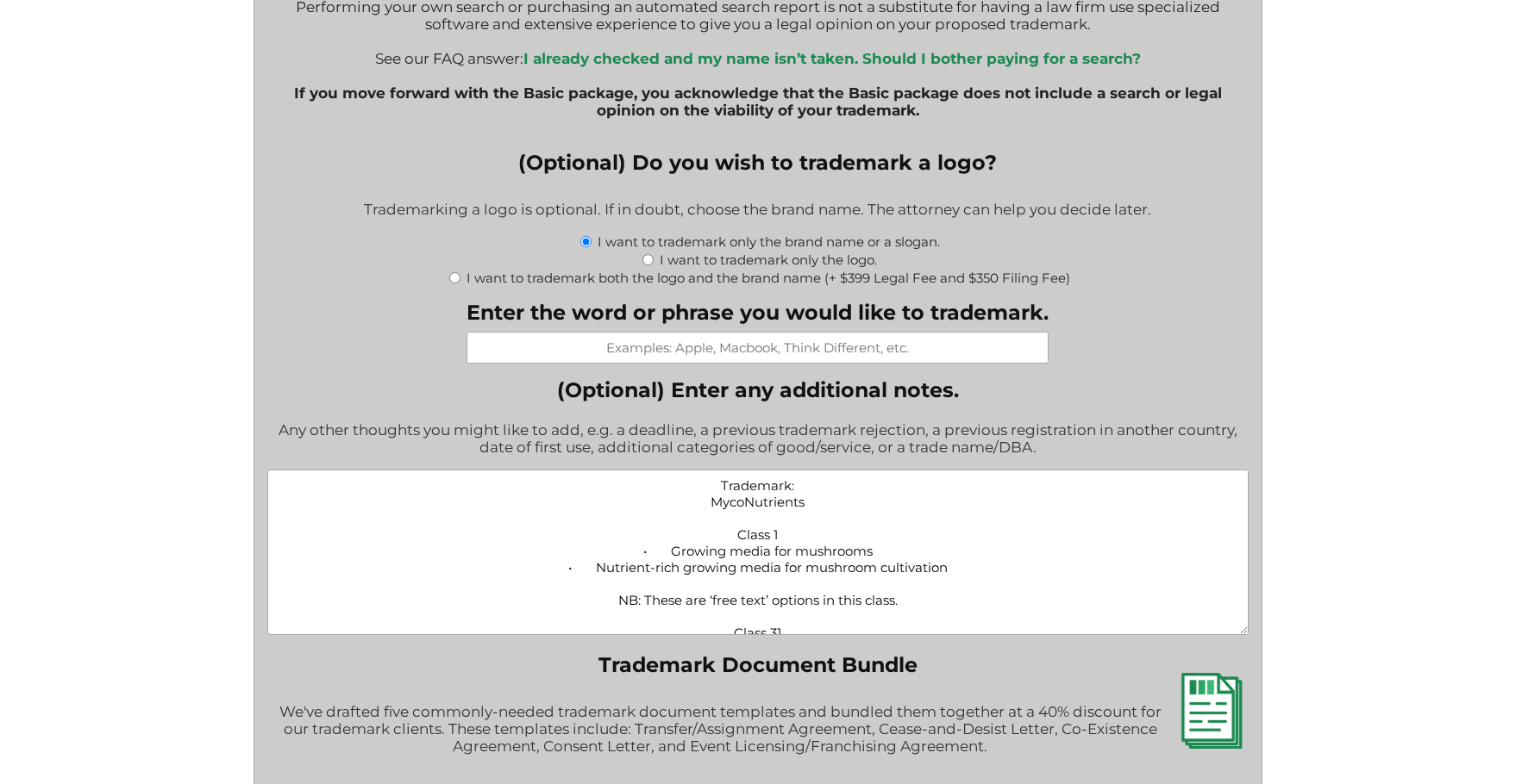
type textarea "Trademark: MycoNutrients Class 1 • Growing media for mushrooms • Nutrient-rich …"
click at [722, 353] on input "Enter the word or phrase you would like to trademark." at bounding box center [757, 348] width 582 height 32
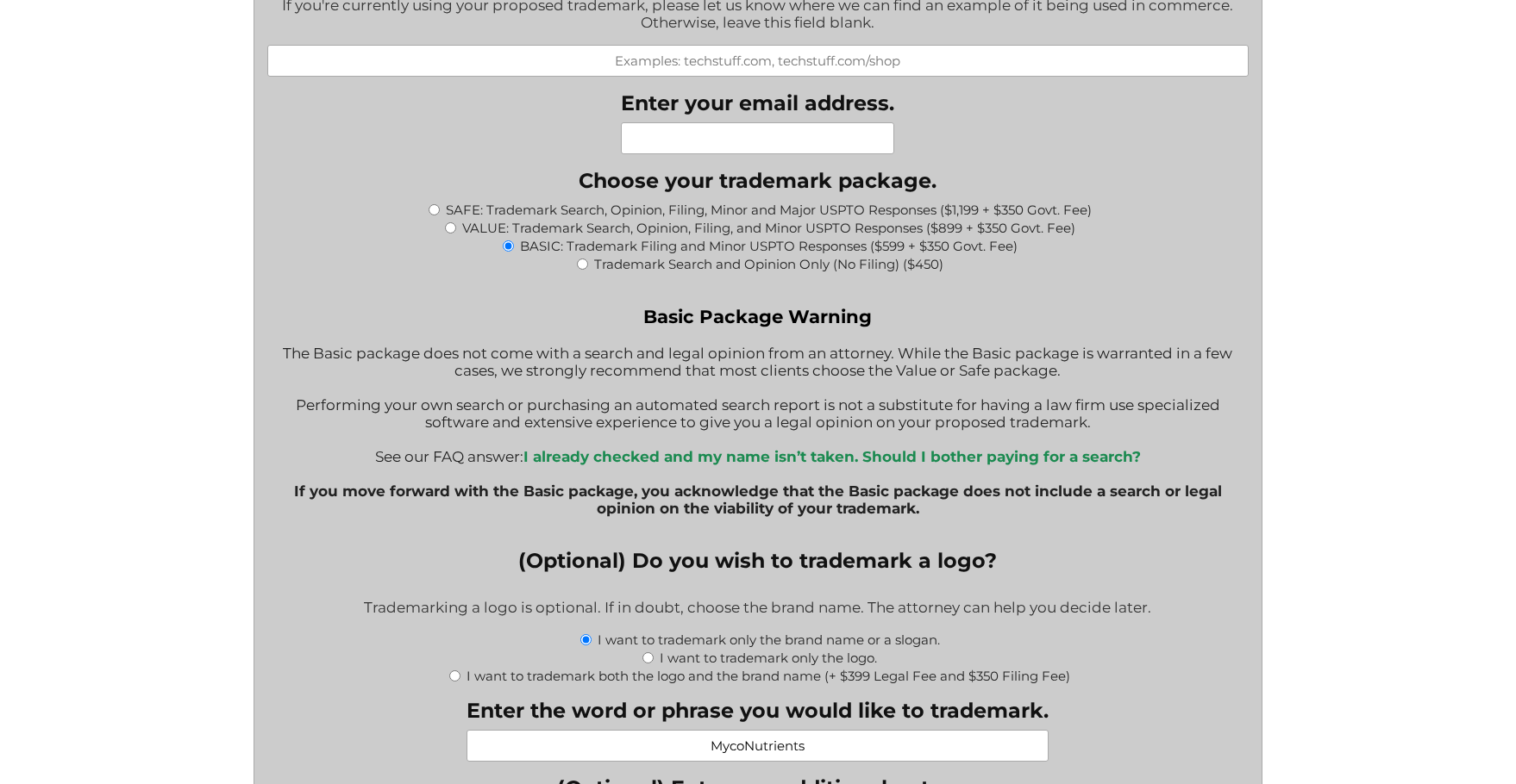
scroll to position [1638, 0]
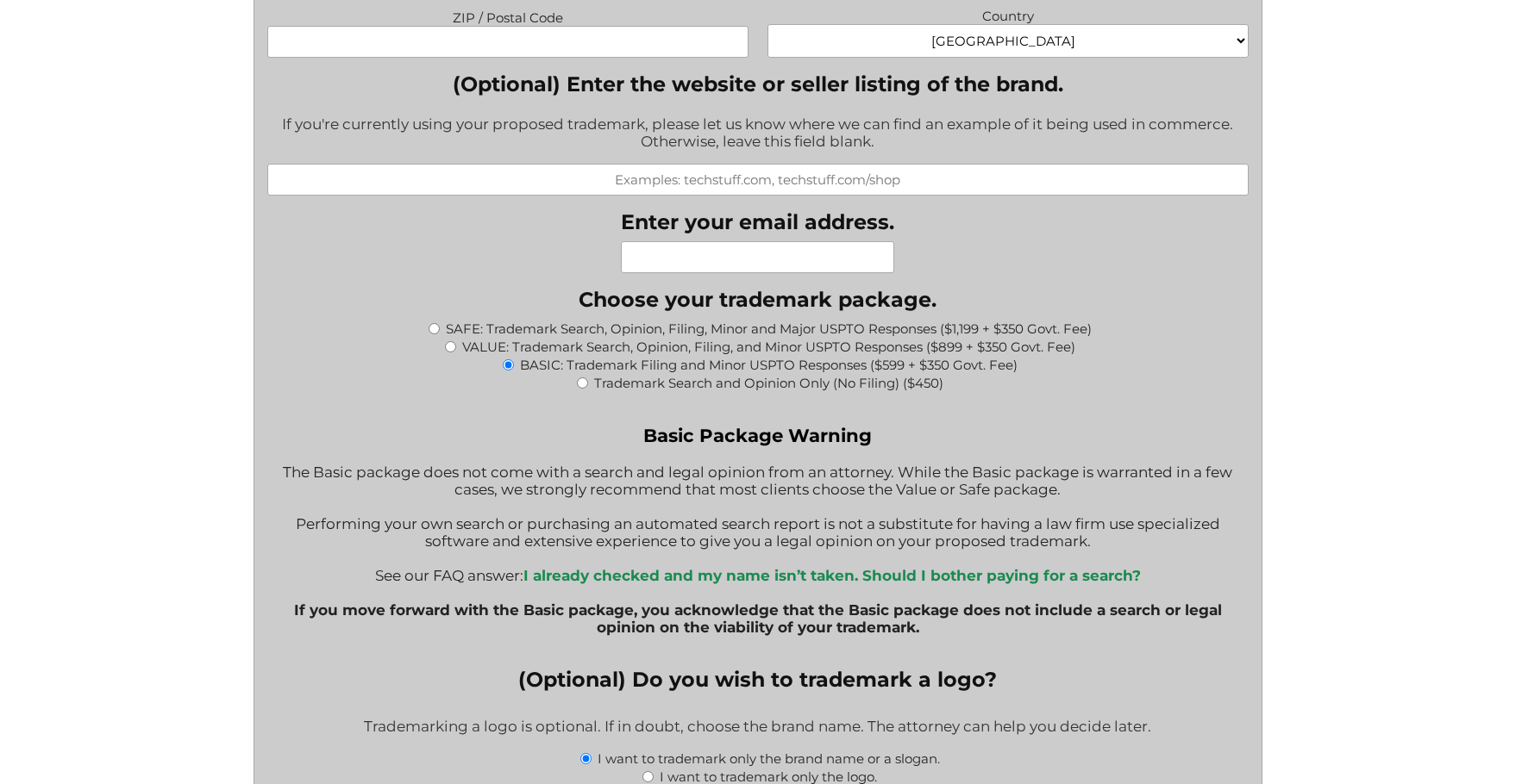
type input "MycoNutrients"
click at [704, 265] on input "Enter your email address." at bounding box center [758, 257] width 274 height 32
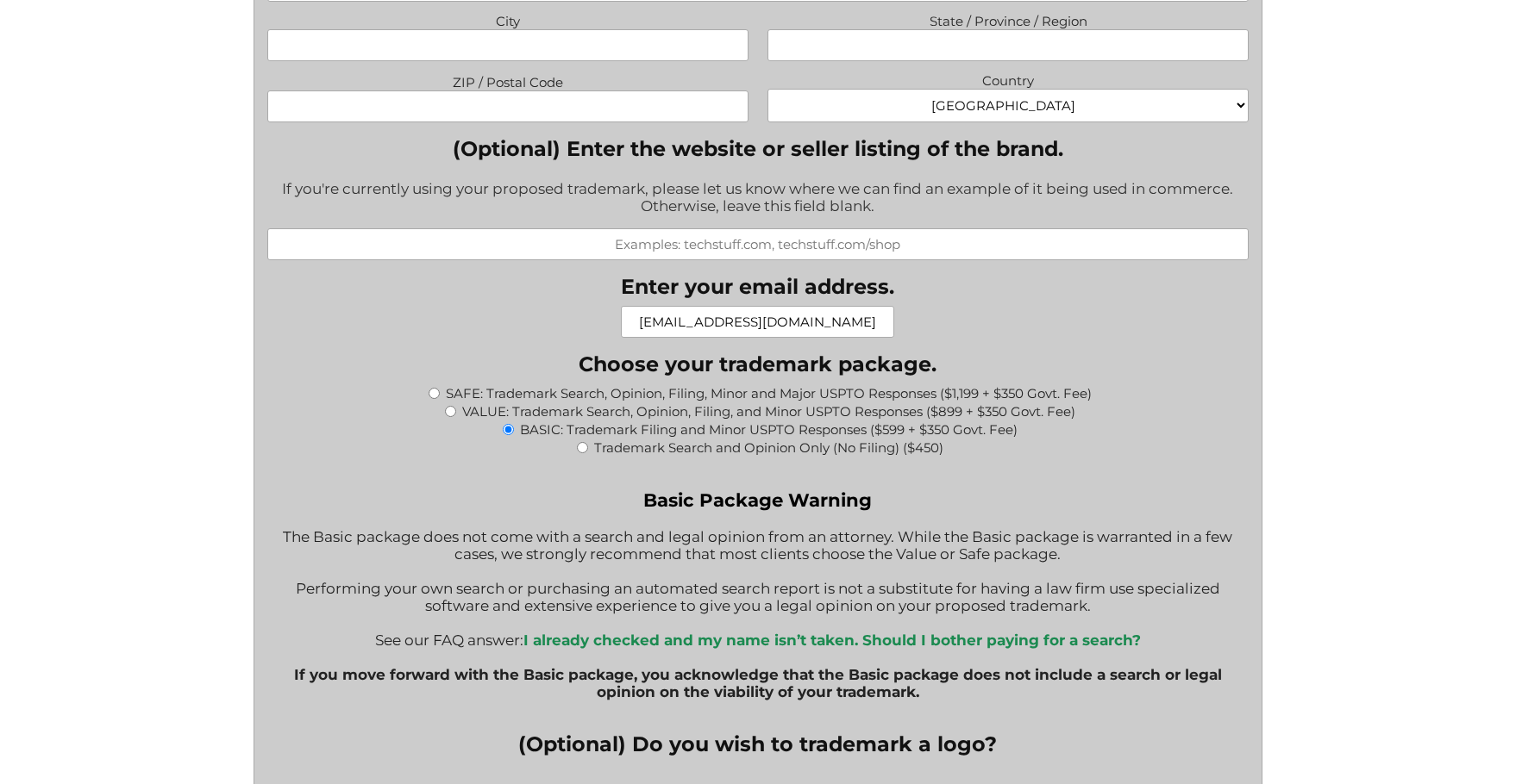
scroll to position [1465, 0]
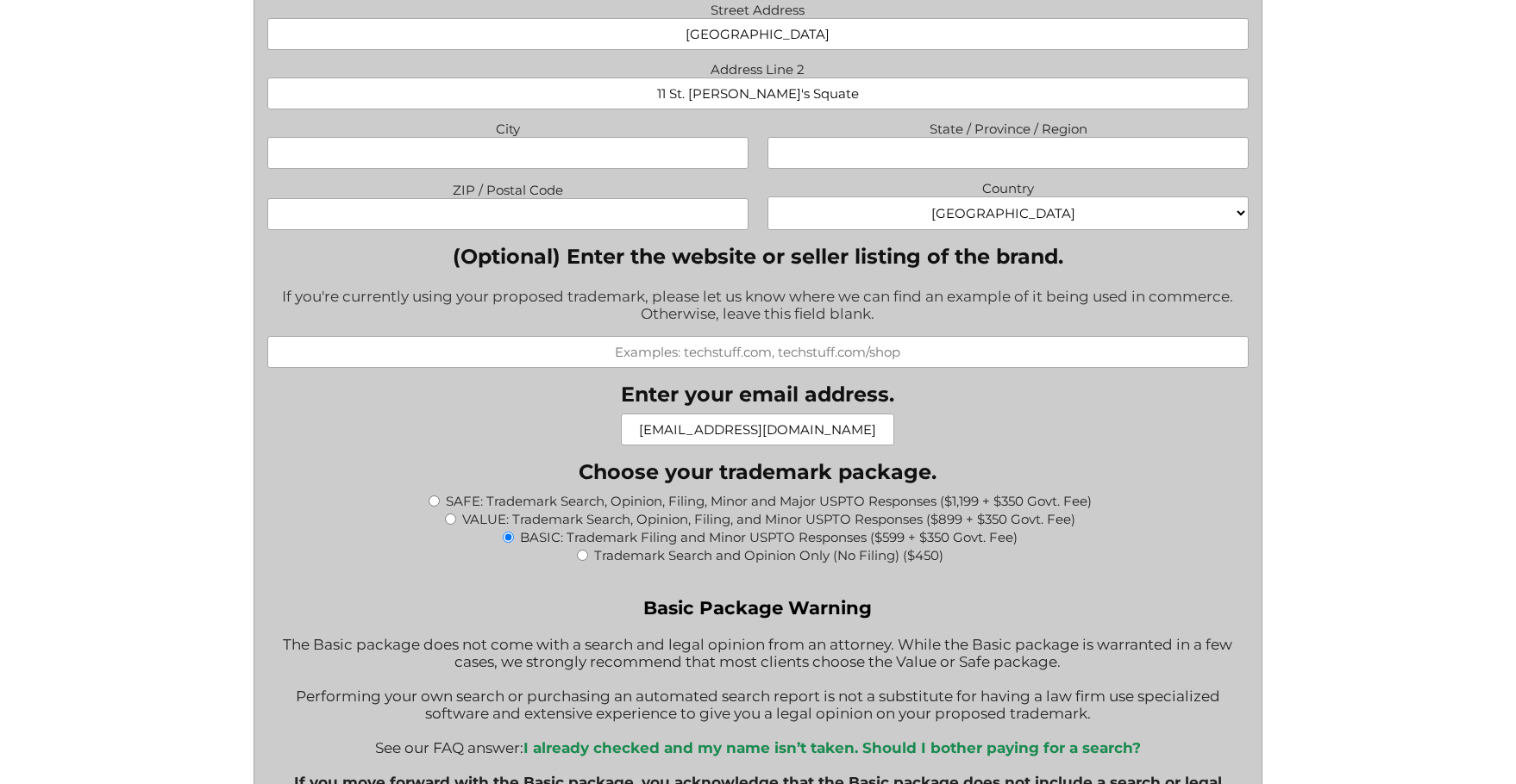
type input "[EMAIL_ADDRESS][DOMAIN_NAME]"
click at [853, 359] on input "(Optional) Enter the website or seller listing of the brand." at bounding box center [758, 352] width 982 height 32
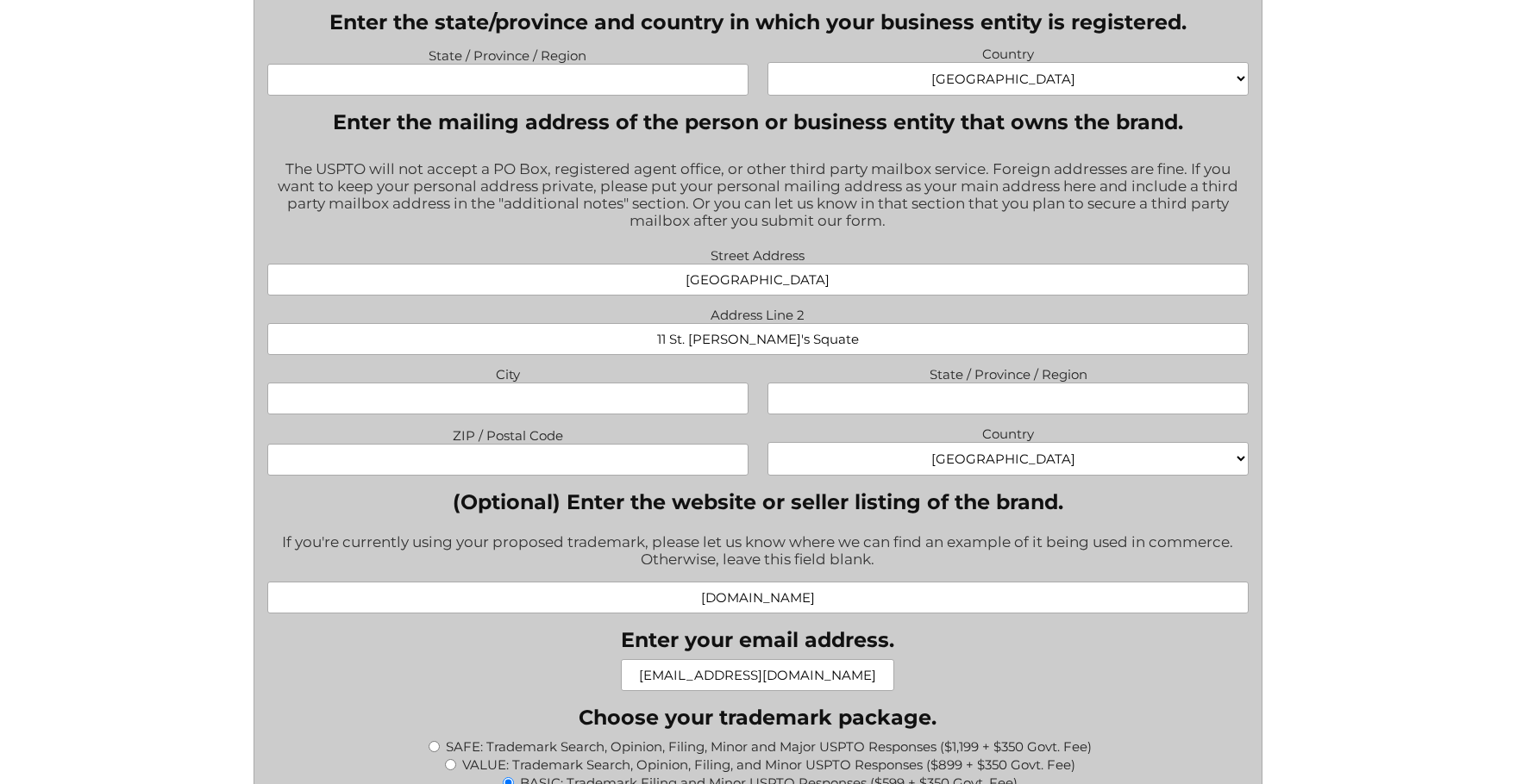
scroll to position [1207, 0]
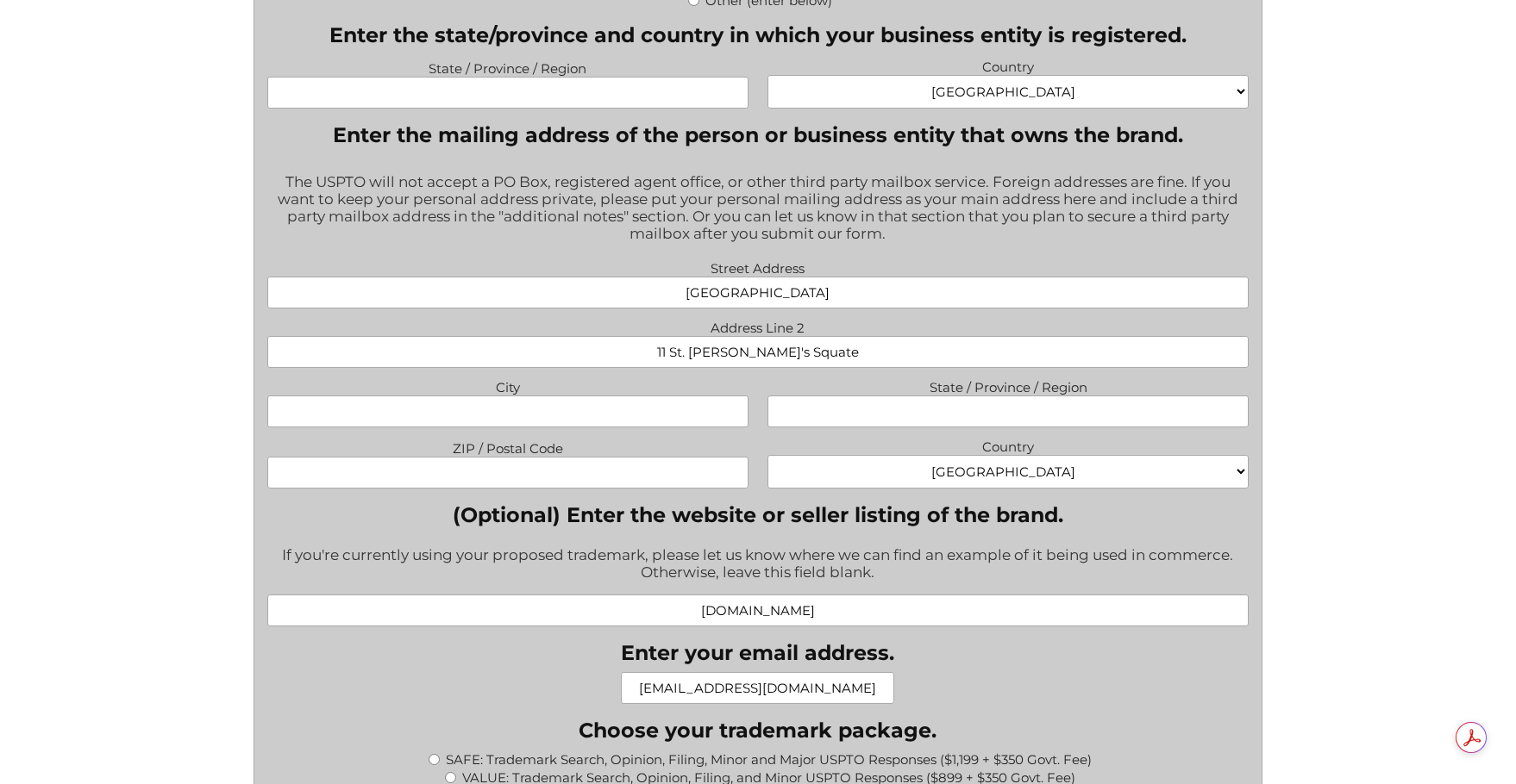
type input "[DOMAIN_NAME]"
click at [1019, 478] on select "[GEOGRAPHIC_DATA] [GEOGRAPHIC_DATA] [GEOGRAPHIC_DATA] [US_STATE] [GEOGRAPHIC_DA…" at bounding box center [1008, 472] width 481 height 34
select select "[GEOGRAPHIC_DATA]"
click at [767, 458] on select "[GEOGRAPHIC_DATA] [GEOGRAPHIC_DATA] [GEOGRAPHIC_DATA] [US_STATE] [GEOGRAPHIC_DA…" at bounding box center [1008, 472] width 481 height 34
click at [637, 457] on label "ZIP / Postal Code" at bounding box center [508, 446] width 481 height 20
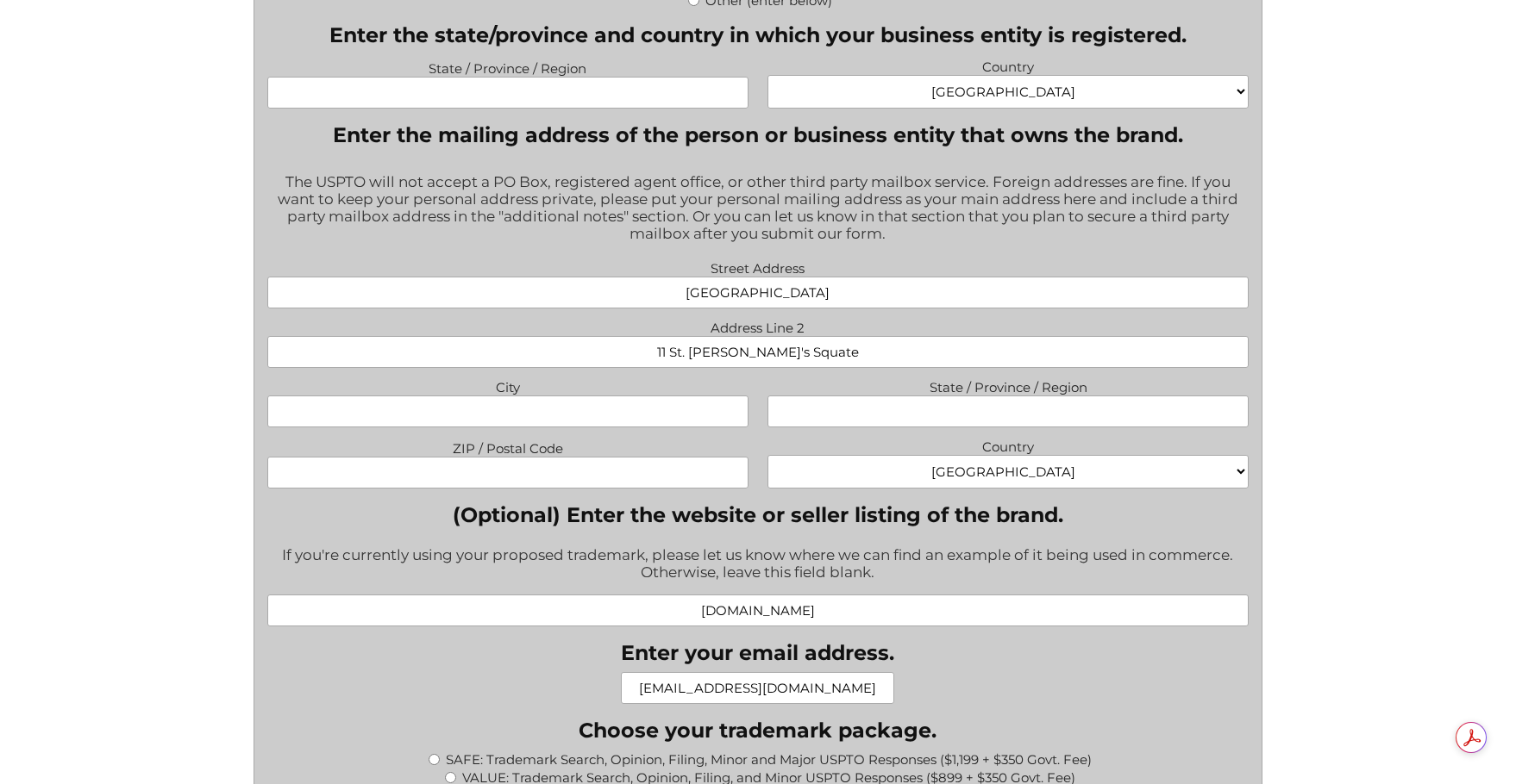
click at [637, 458] on input "ZIP / Postal Code" at bounding box center [508, 473] width 481 height 32
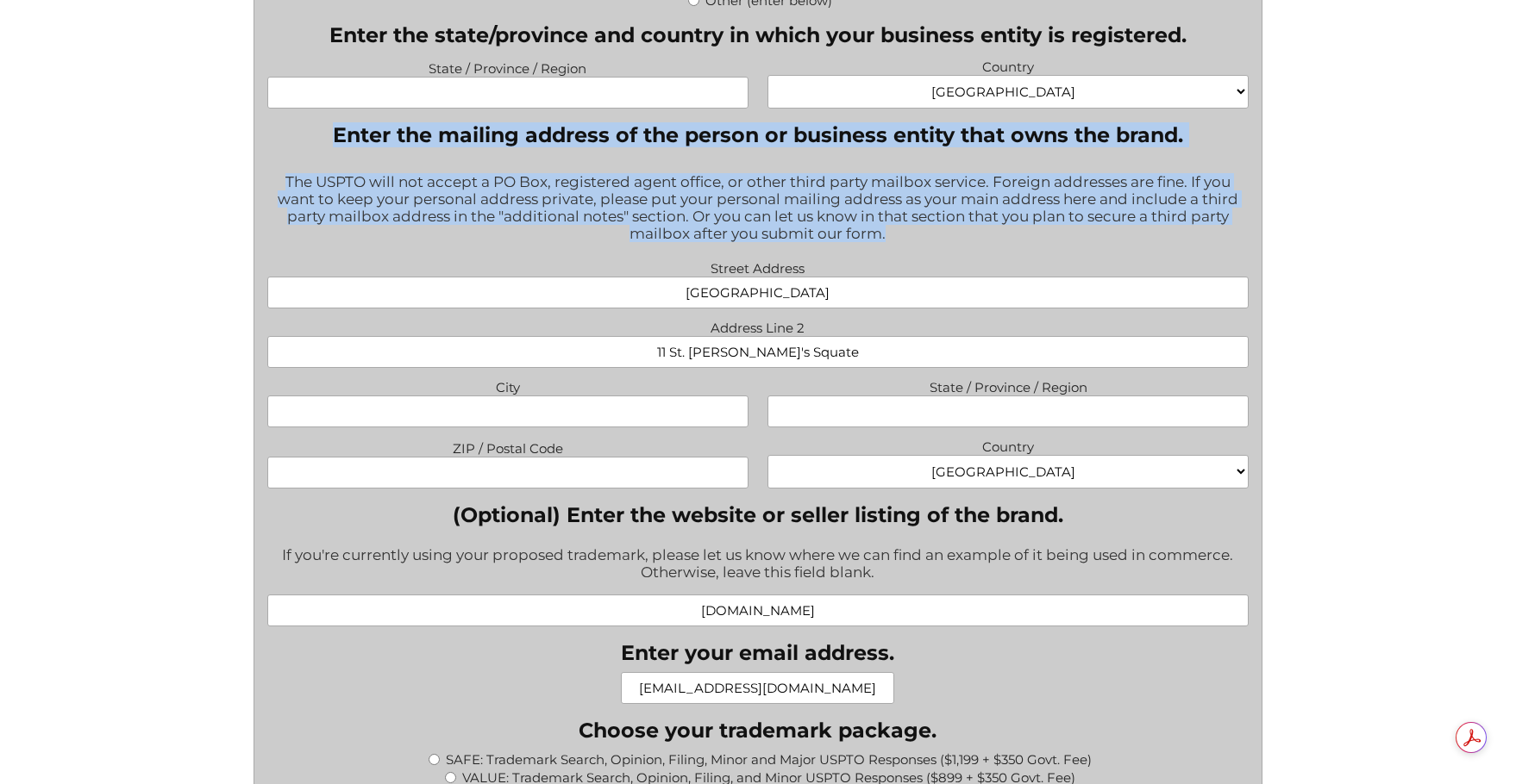
drag, startPoint x: 358, startPoint y: 140, endPoint x: 937, endPoint y: 241, distance: 587.7
click at [937, 241] on fieldset "Enter the mailing address of the person or business entity that owns the brand.…" at bounding box center [758, 305] width 982 height 367
copy fieldset "Enter the mailing address of the person or business entity that owns the brand.…"
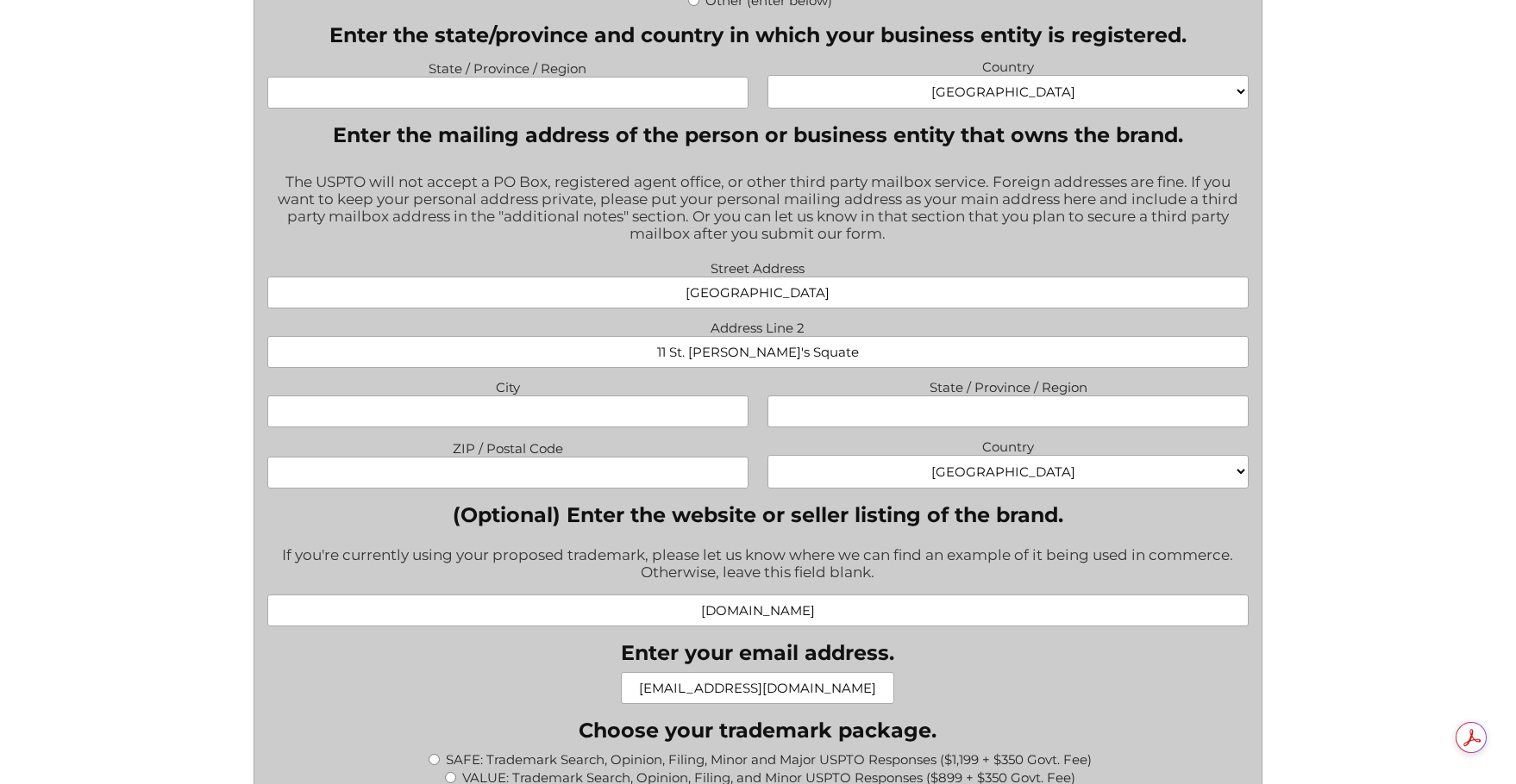
drag, startPoint x: 873, startPoint y: 348, endPoint x: 577, endPoint y: 364, distance: 296.4
click at [578, 364] on input "11 St. [PERSON_NAME]'s Squate" at bounding box center [758, 352] width 982 height 32
type input "2 Over Wood Croft"
click at [649, 416] on input "City" at bounding box center [508, 412] width 481 height 32
type input "[GEOGRAPHIC_DATA]"
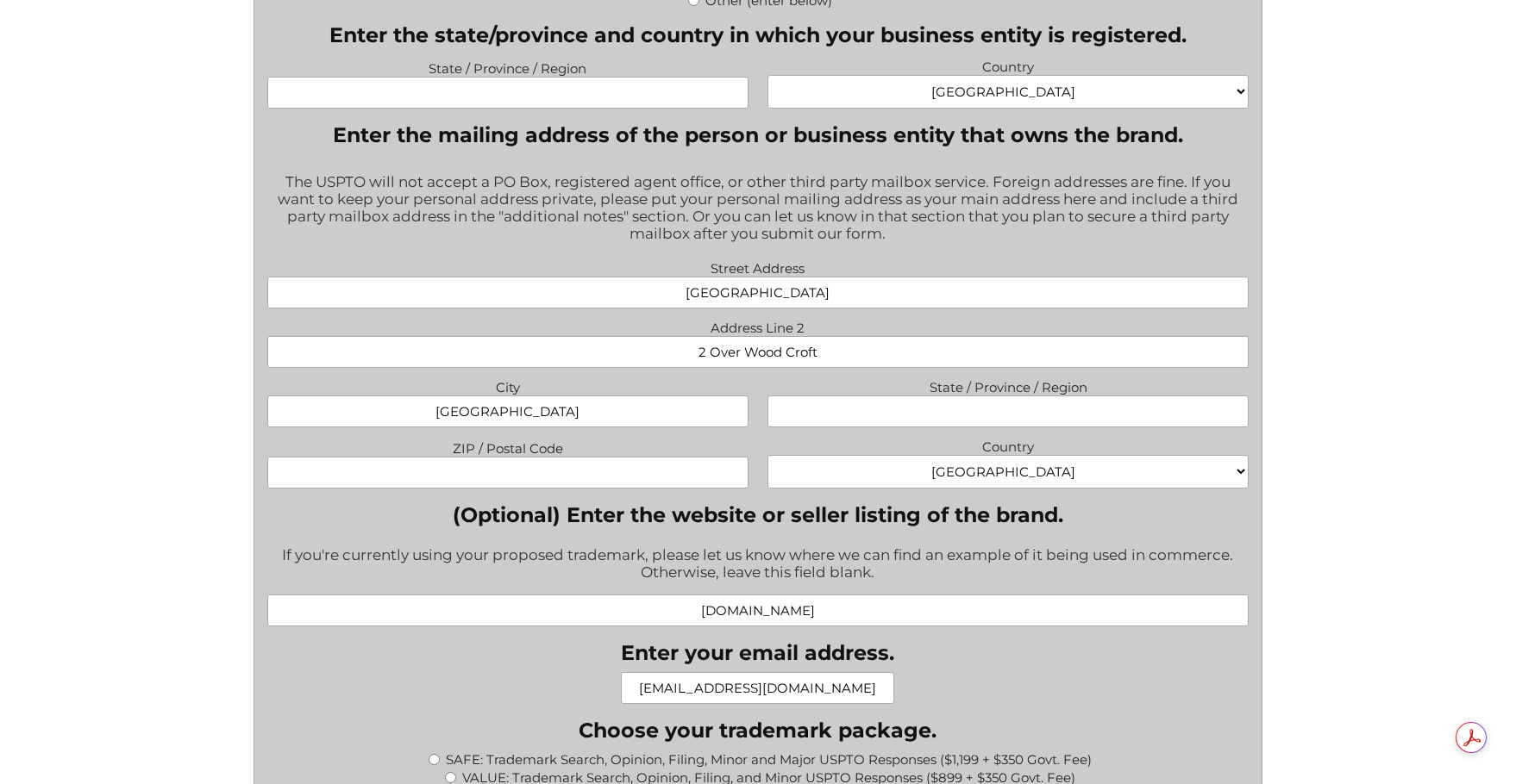
click at [635, 471] on input "ZIP / Postal Code" at bounding box center [508, 473] width 481 height 32
type input "B8 3TJ"
drag, startPoint x: 846, startPoint y: 294, endPoint x: 607, endPoint y: 288, distance: 239.1
click at [607, 288] on input "[GEOGRAPHIC_DATA]" at bounding box center [758, 293] width 982 height 32
drag, startPoint x: 847, startPoint y: 352, endPoint x: 630, endPoint y: 344, distance: 217.1
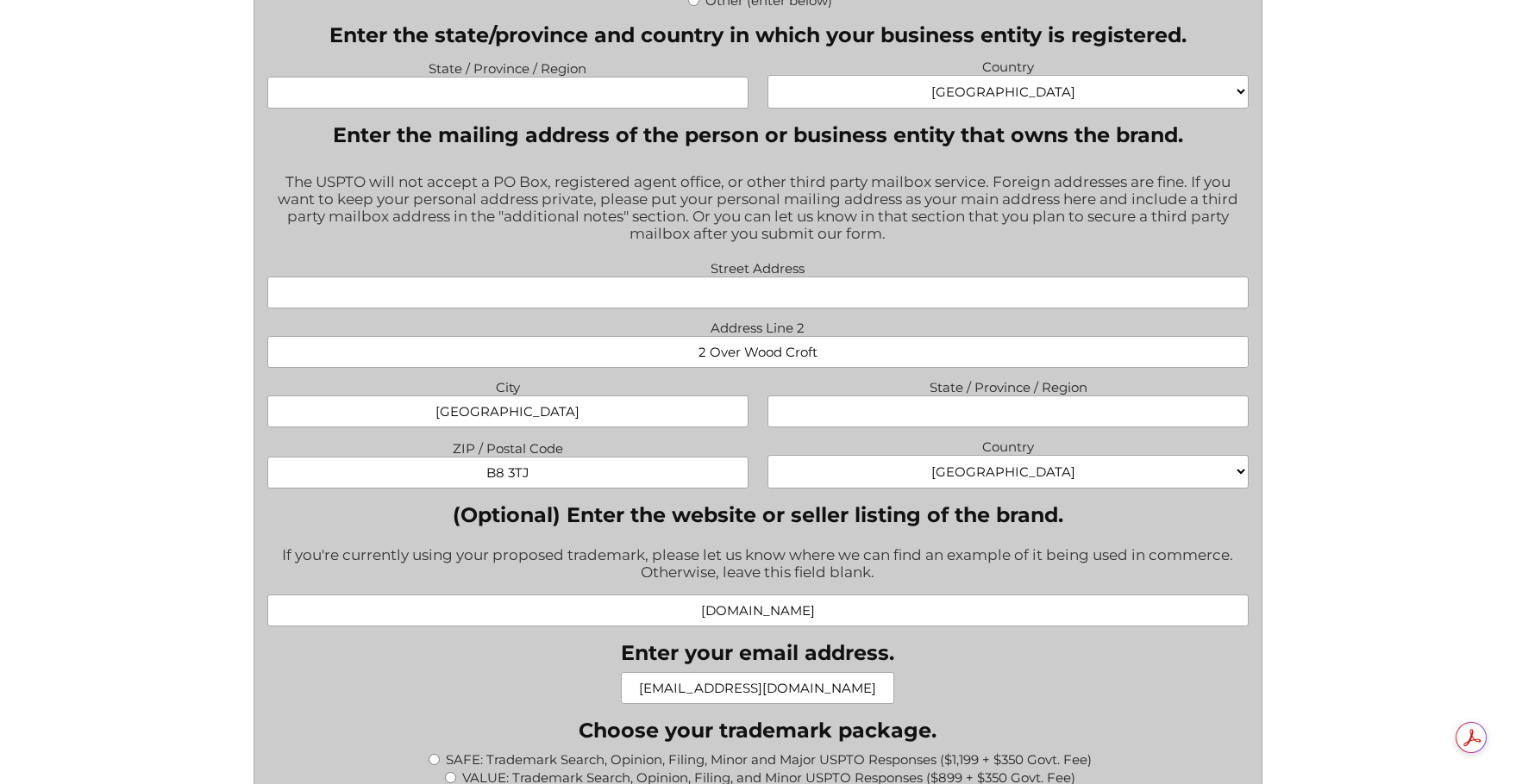
click at [630, 344] on input "2 Over Wood Croft" at bounding box center [758, 352] width 982 height 32
click at [799, 290] on input "Street Address" at bounding box center [758, 293] width 982 height 32
paste input "2 Over Wood Croft"
type input "2 Over Wood Croft"
drag, startPoint x: 770, startPoint y: 373, endPoint x: 770, endPoint y: 358, distance: 15.0
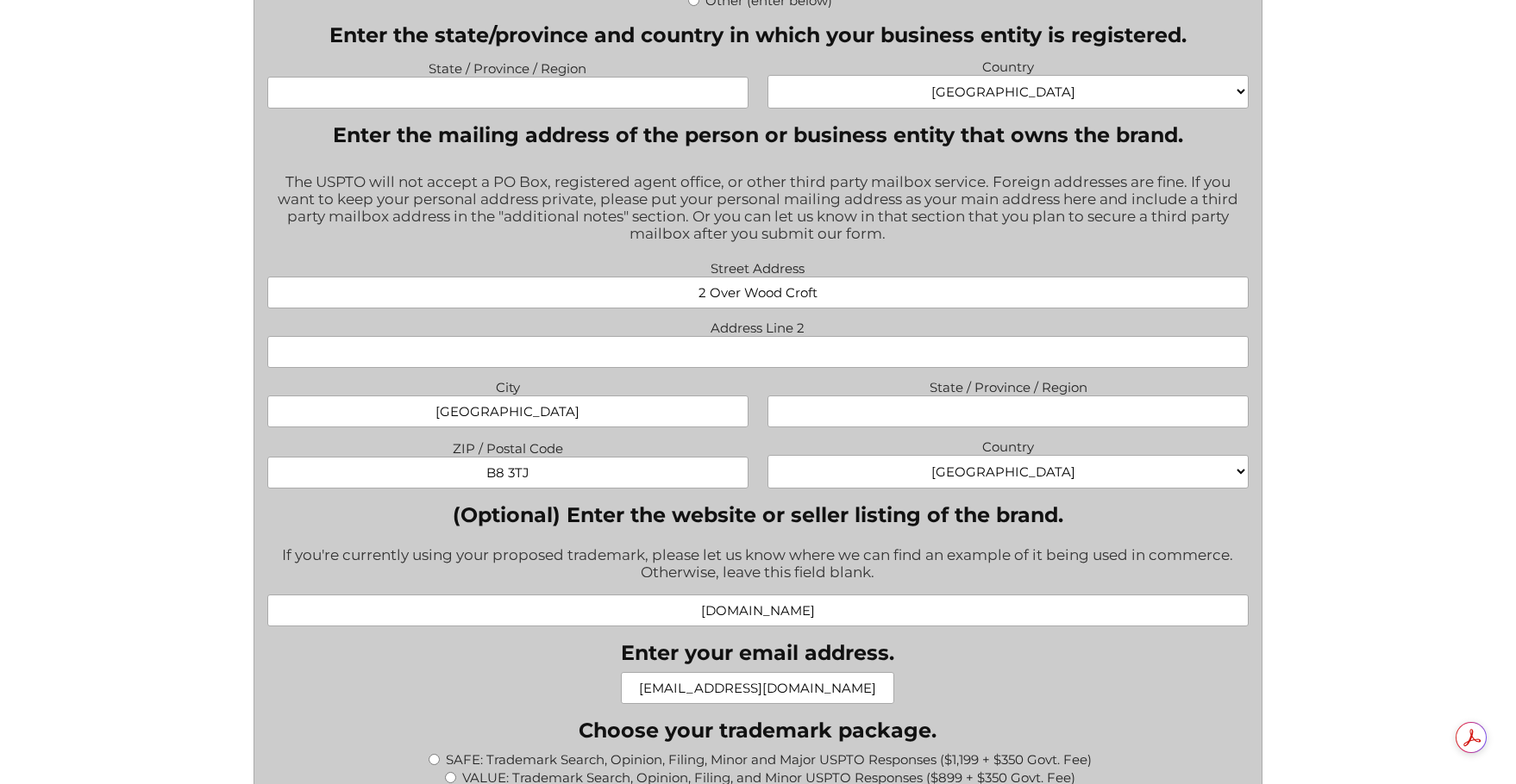
click at [769, 372] on div "Street Address [STREET_ADDRESS] Address Line 2 City [GEOGRAPHIC_DATA] State / P…" at bounding box center [758, 376] width 1002 height 240
click at [771, 358] on input "Address Line 2" at bounding box center [758, 352] width 982 height 32
type input "A"
type input "s"
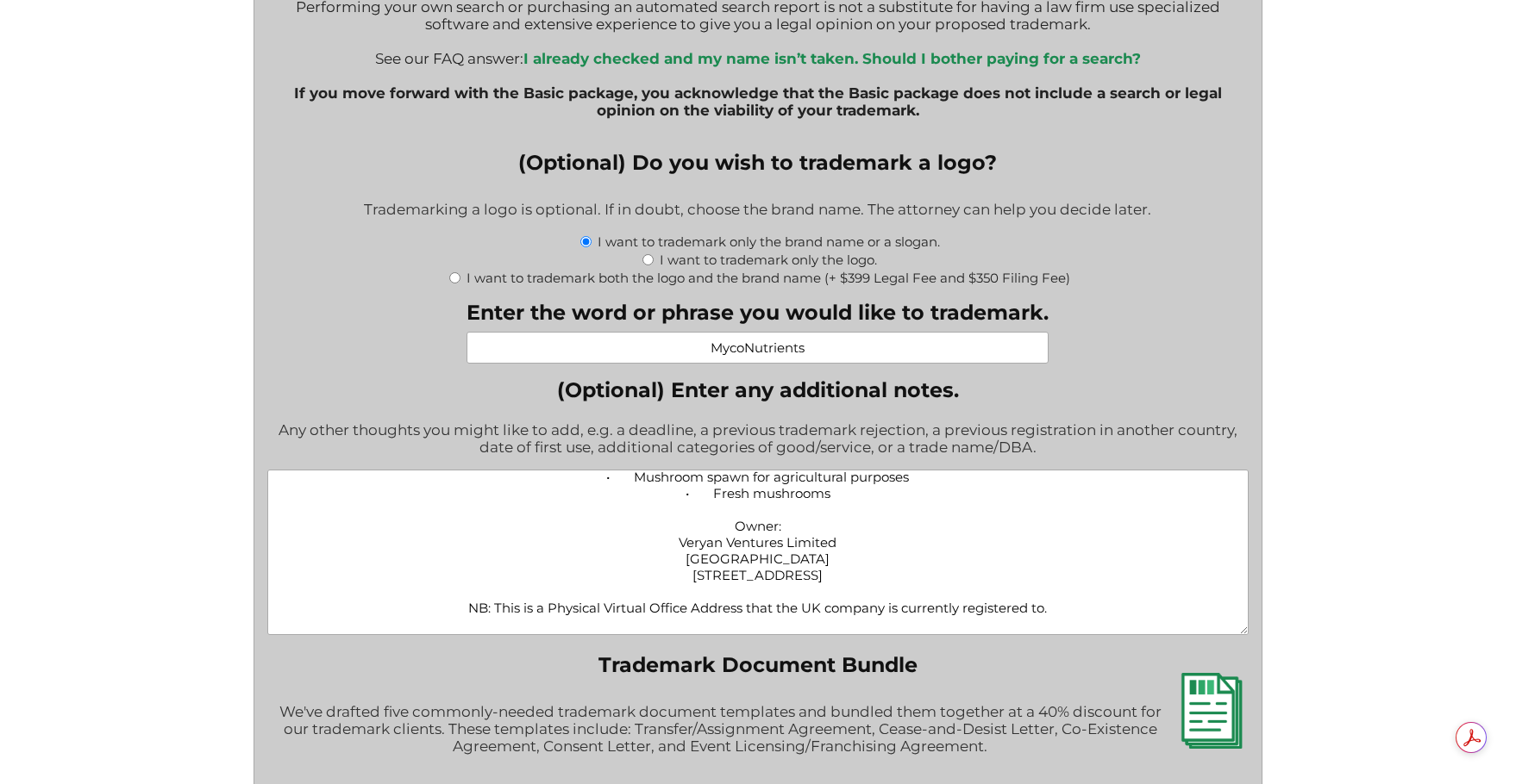
scroll to position [258, 0]
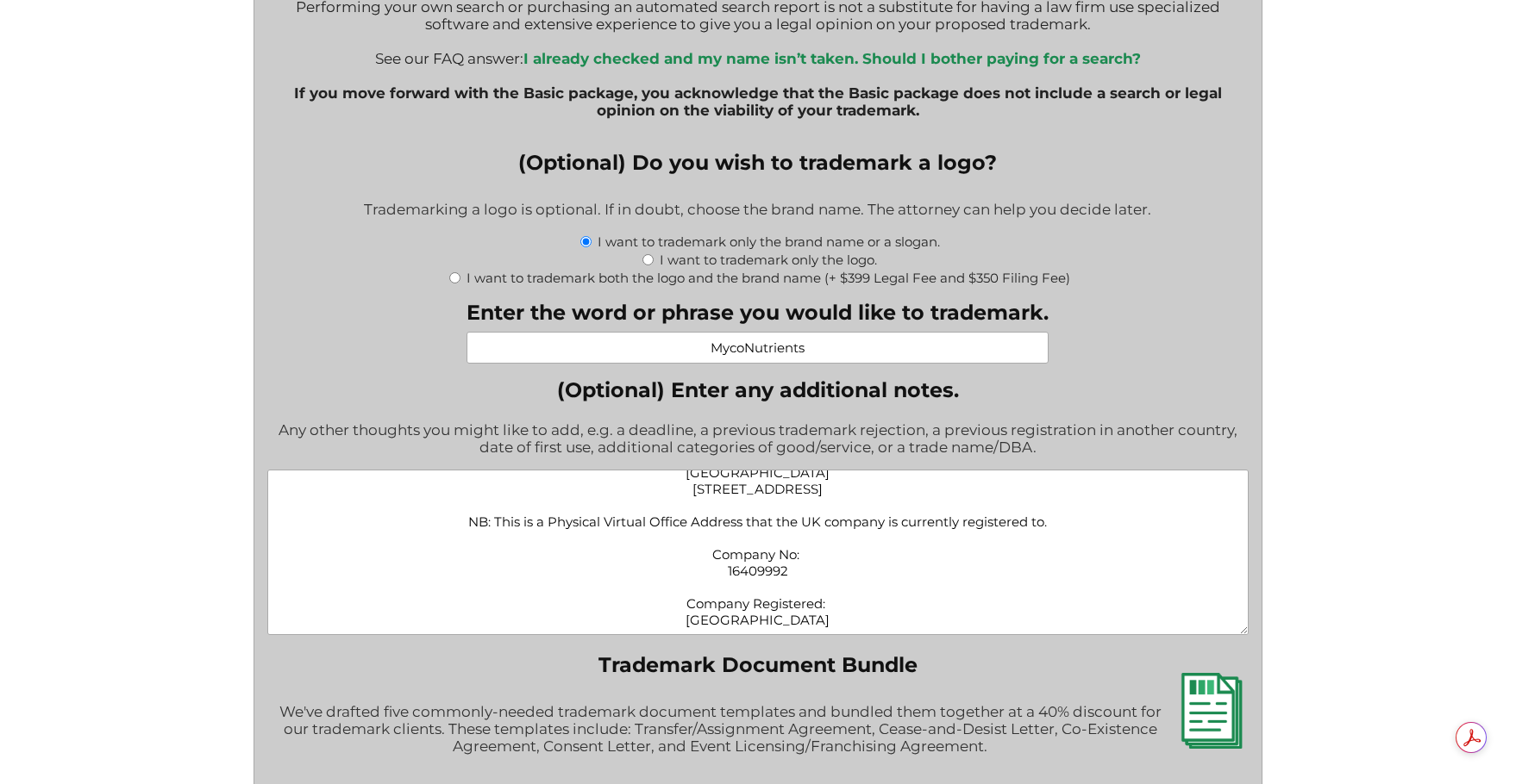
type input "Saltley"
click at [1052, 576] on textarea "Trademark: MycoNutrients Class 1 • Growing media for mushrooms • Nutrient-rich …" at bounding box center [758, 552] width 982 height 165
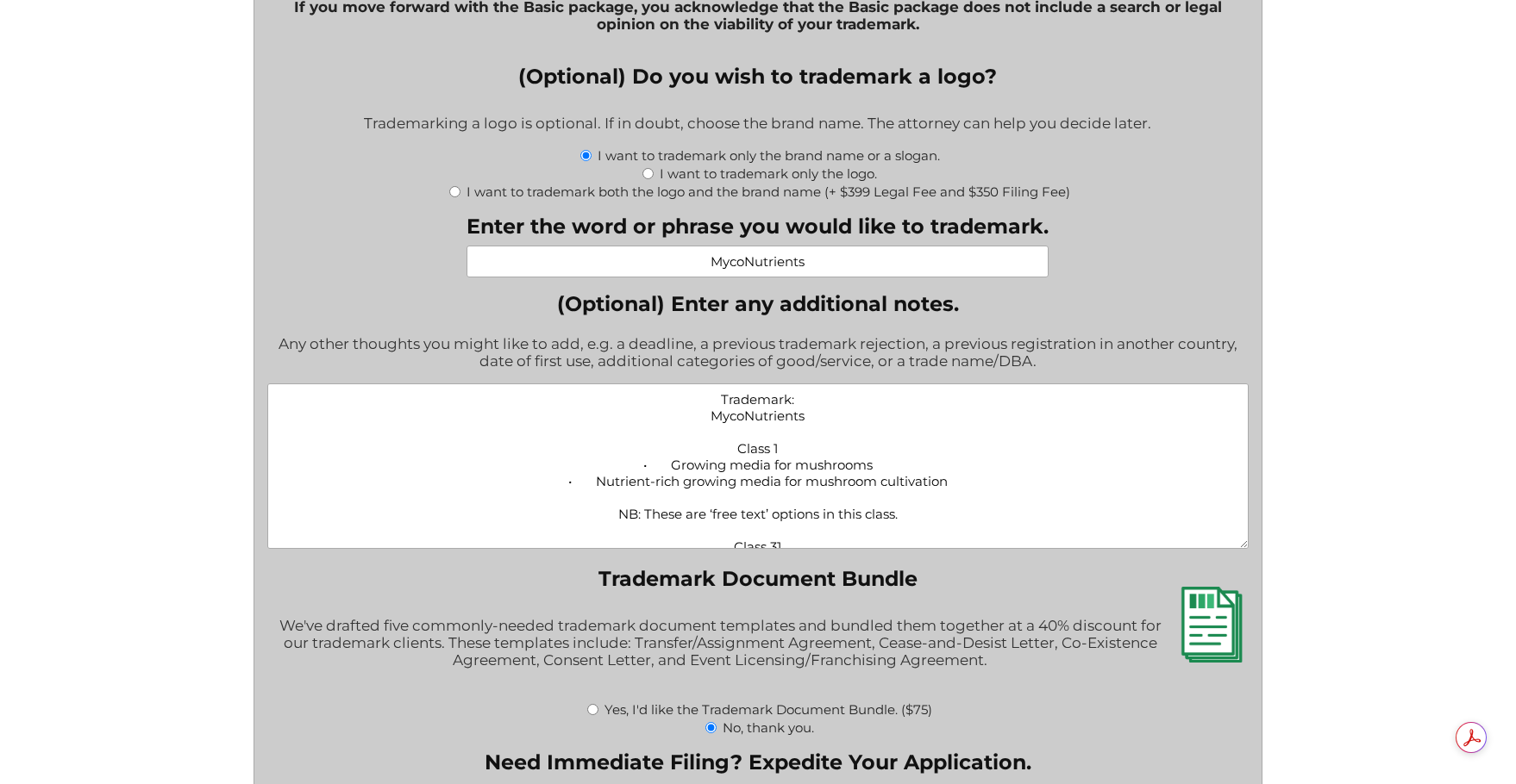
scroll to position [2155, 0]
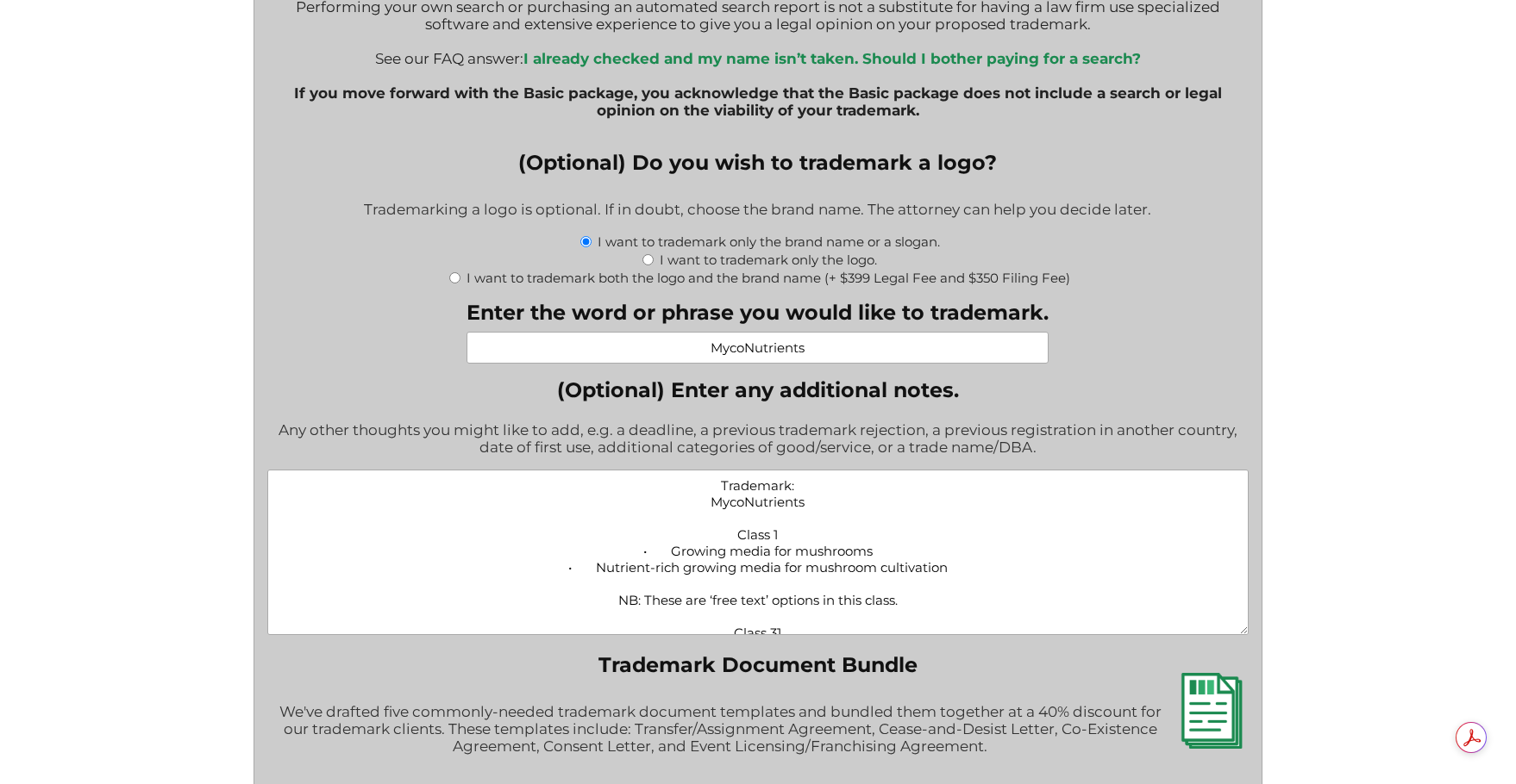
click at [783, 489] on textarea "Trademark: MycoNutrients Class 1 • Growing media for mushrooms • Nutrient-rich …" at bounding box center [758, 552] width 982 height 165
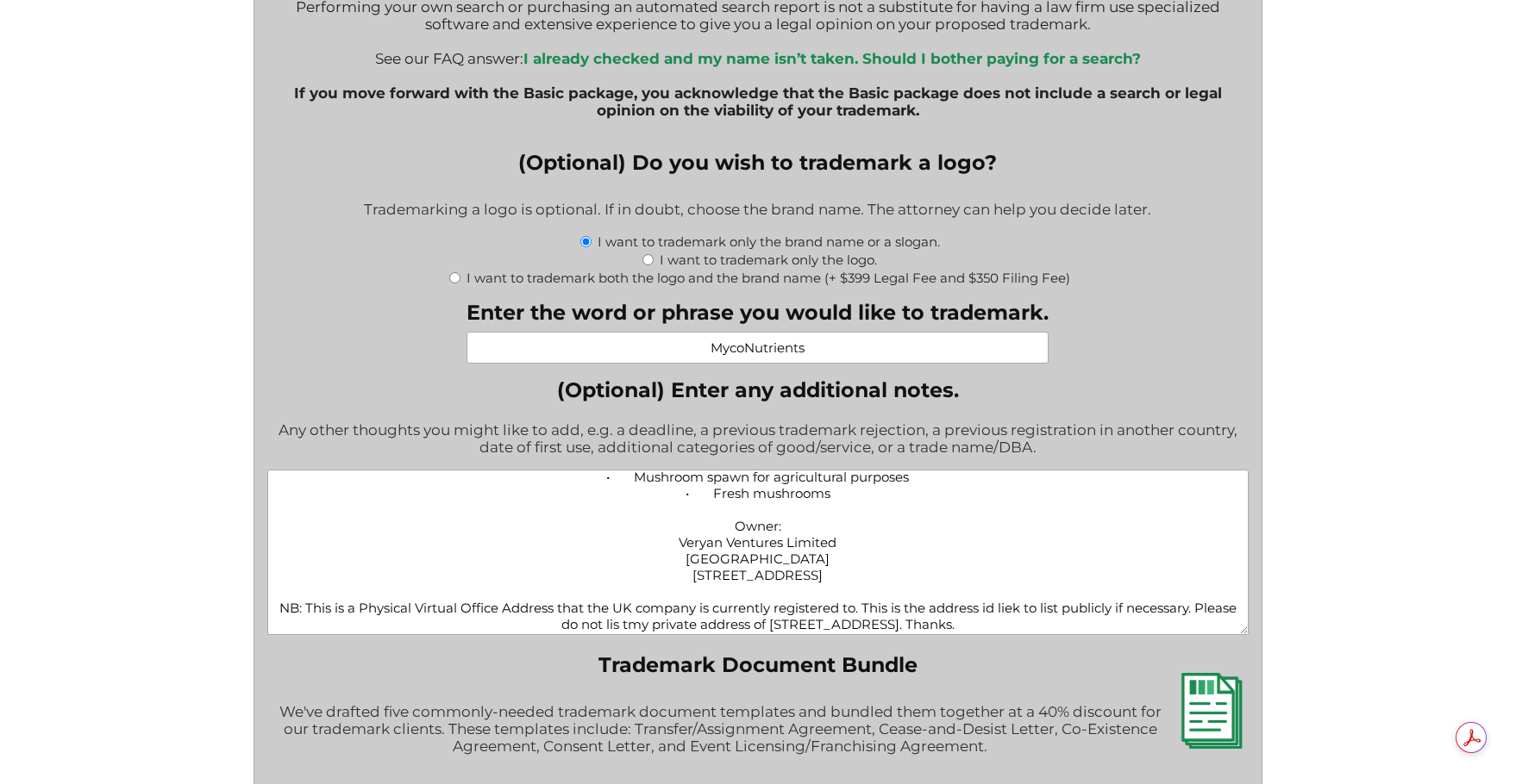
scroll to position [258, 0]
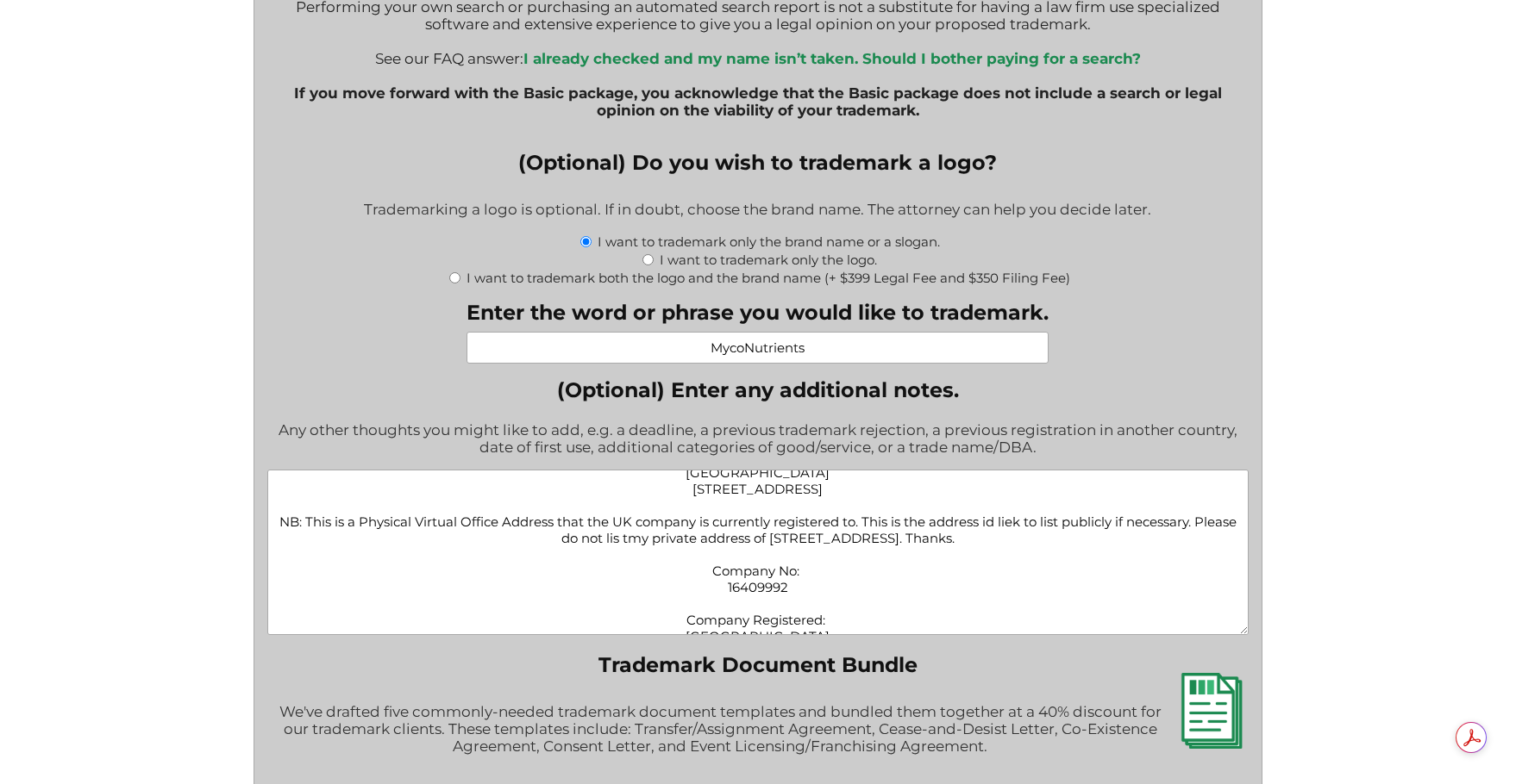
click at [1011, 575] on textarea "Trademark Sought: MycoNutrients Class 1 • Growing media for mushrooms • Nutrien…" at bounding box center [758, 552] width 982 height 165
click at [1004, 573] on textarea "Trademark Sought: MycoNutrients Class 1 • Growing media for mushrooms • Nutrien…" at bounding box center [758, 552] width 982 height 165
click at [438, 590] on textarea "Trademark Sought: MycoNutrients Class 1 • Growing media for mushrooms • Nutrien…" at bounding box center [758, 552] width 982 height 165
click at [596, 593] on textarea "Trademark Sought: MycoNutrients Class 1 • Growing media for mushrooms • Nutrien…" at bounding box center [758, 552] width 982 height 165
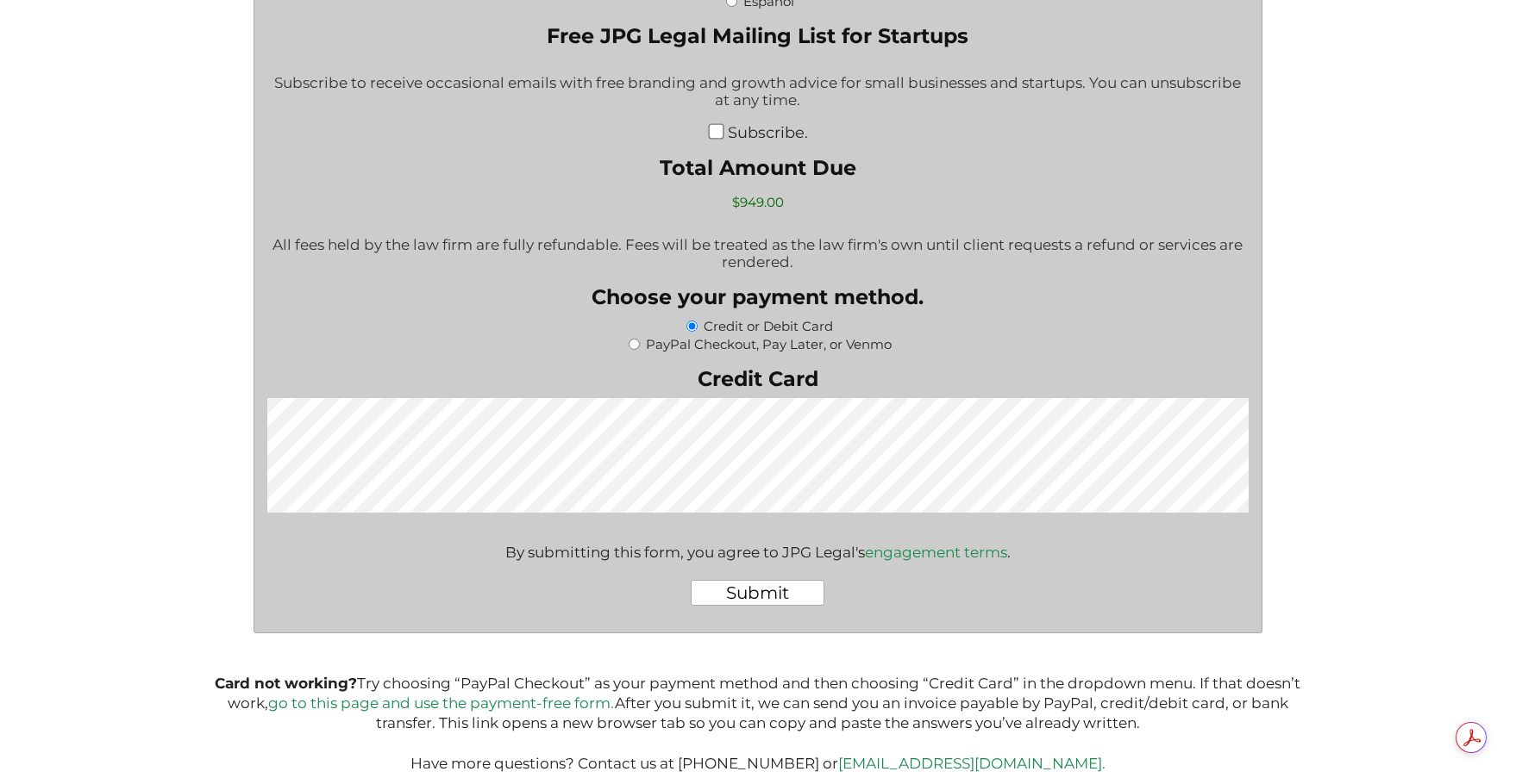
scroll to position [3275, 0]
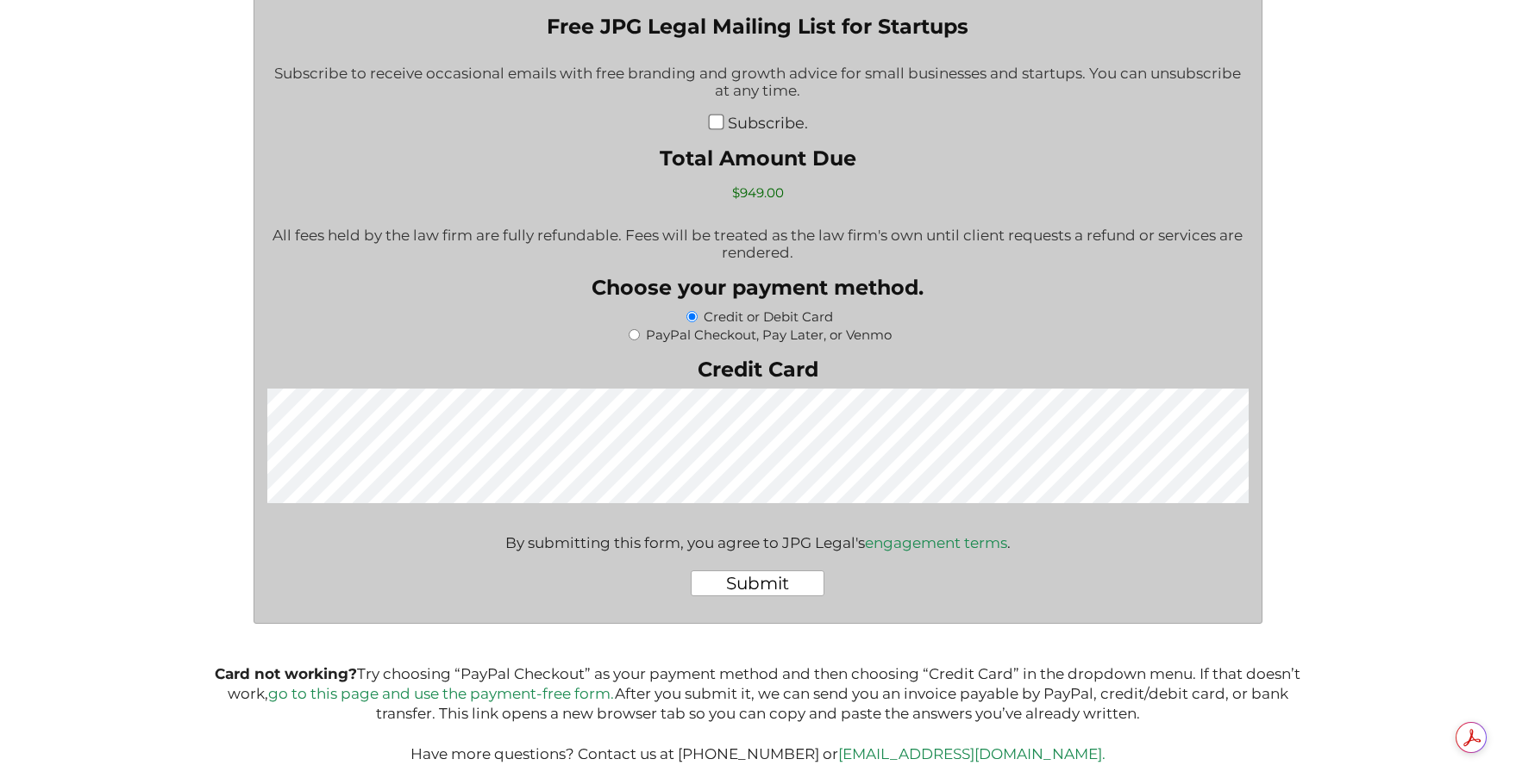
type textarea "Trademark Sought: MycoNutrients Class 1 • Growing media for mushrooms • Nutrien…"
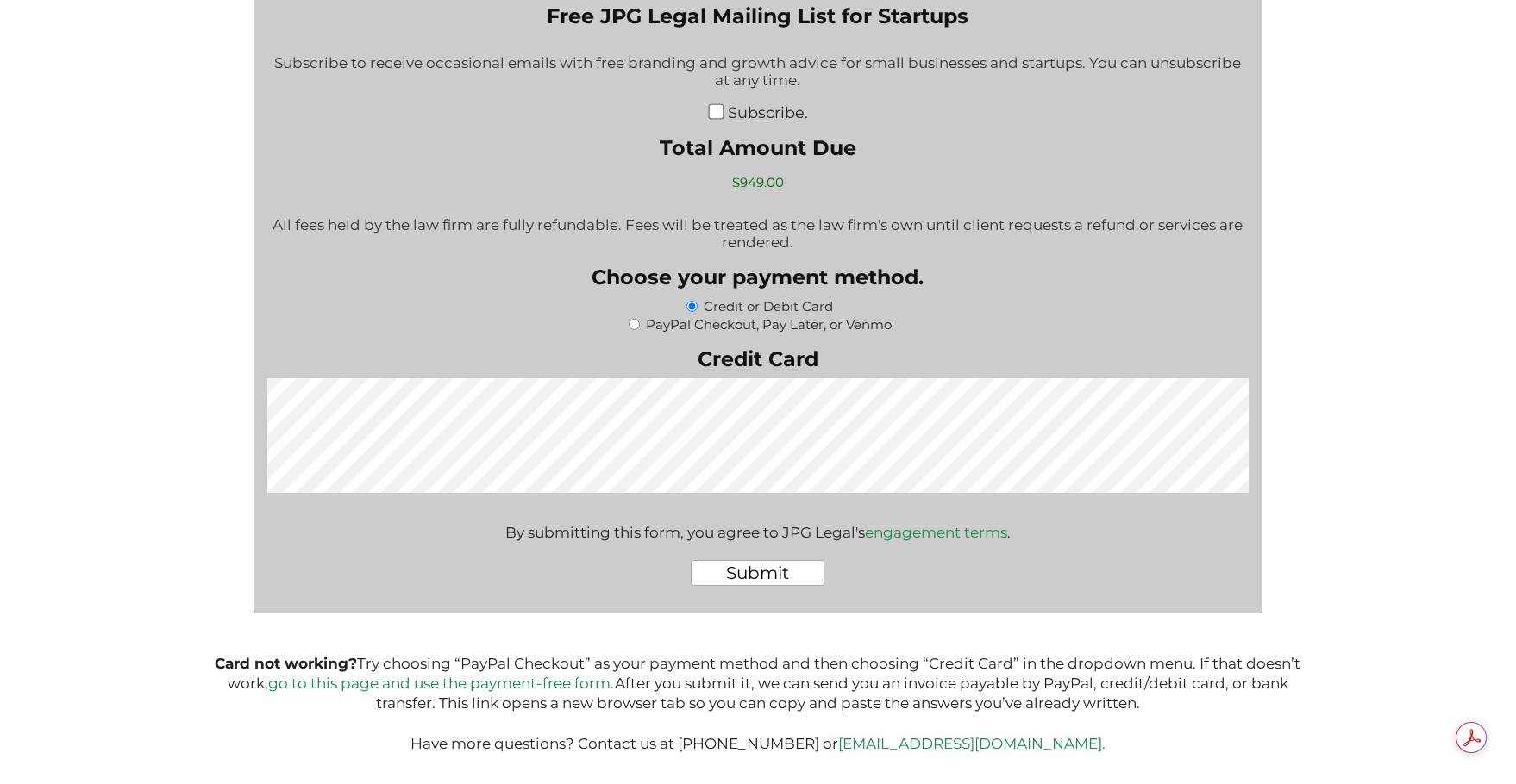
click at [769, 574] on input "Submit" at bounding box center [758, 573] width 133 height 26
